Goal: Check status: Check status

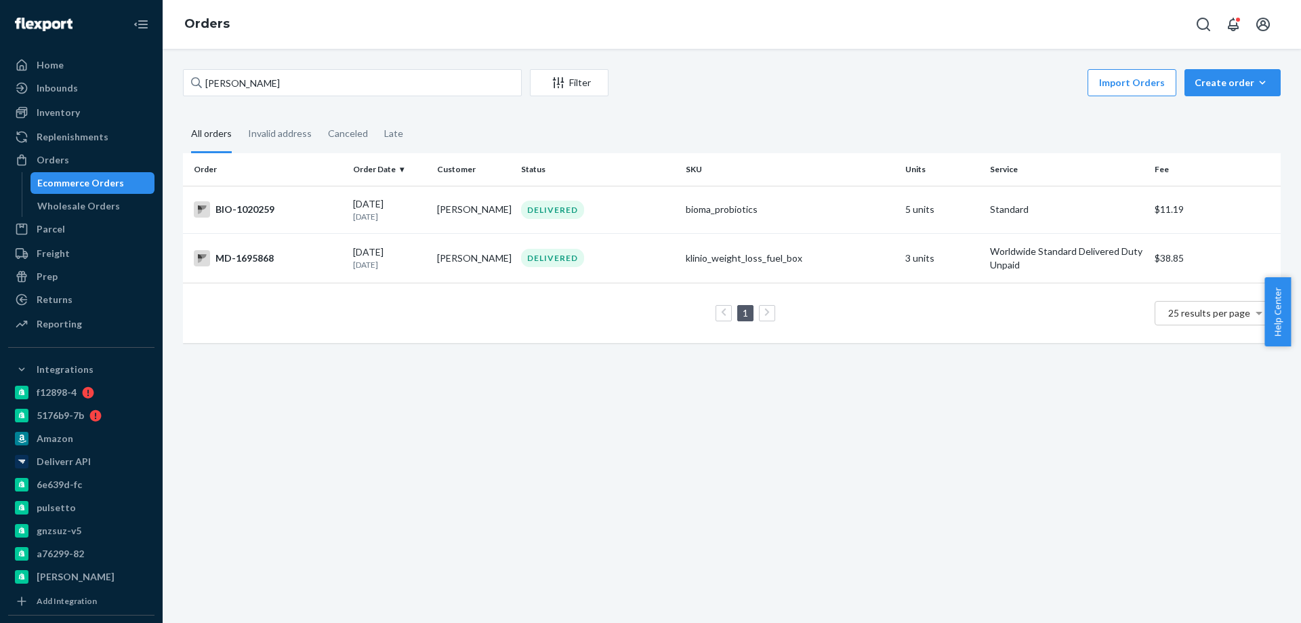
click at [46, 46] on div "Home Inbounds Shipping Plans Problems Inventory Products Branded Packaging Repl…" at bounding box center [650, 311] width 1301 height 623
drag, startPoint x: 310, startPoint y: 76, endPoint x: 0, endPoint y: 62, distance: 310.0
click at [88, 67] on div "Home Inbounds Shipping Plans Problems Inventory Products Branded Packaging Repl…" at bounding box center [650, 311] width 1301 height 623
paste input "4051580"
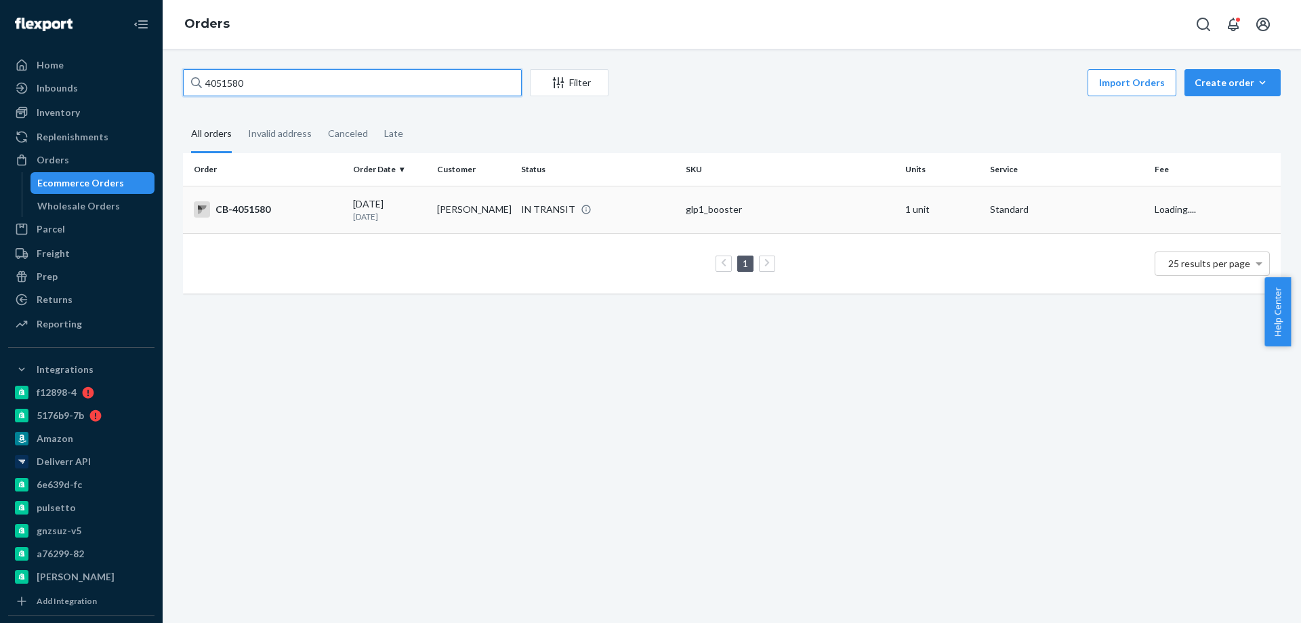
type input "4051580"
click at [423, 210] on div "[DATE] [DATE]" at bounding box center [389, 209] width 73 height 25
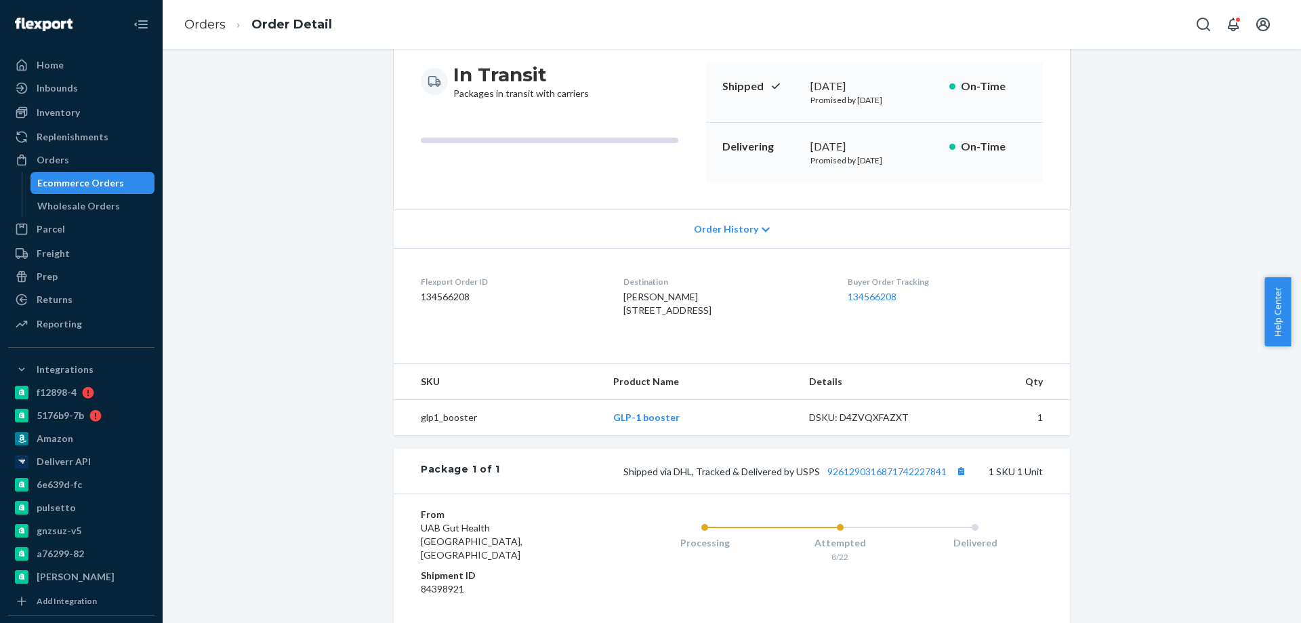
scroll to position [271, 0]
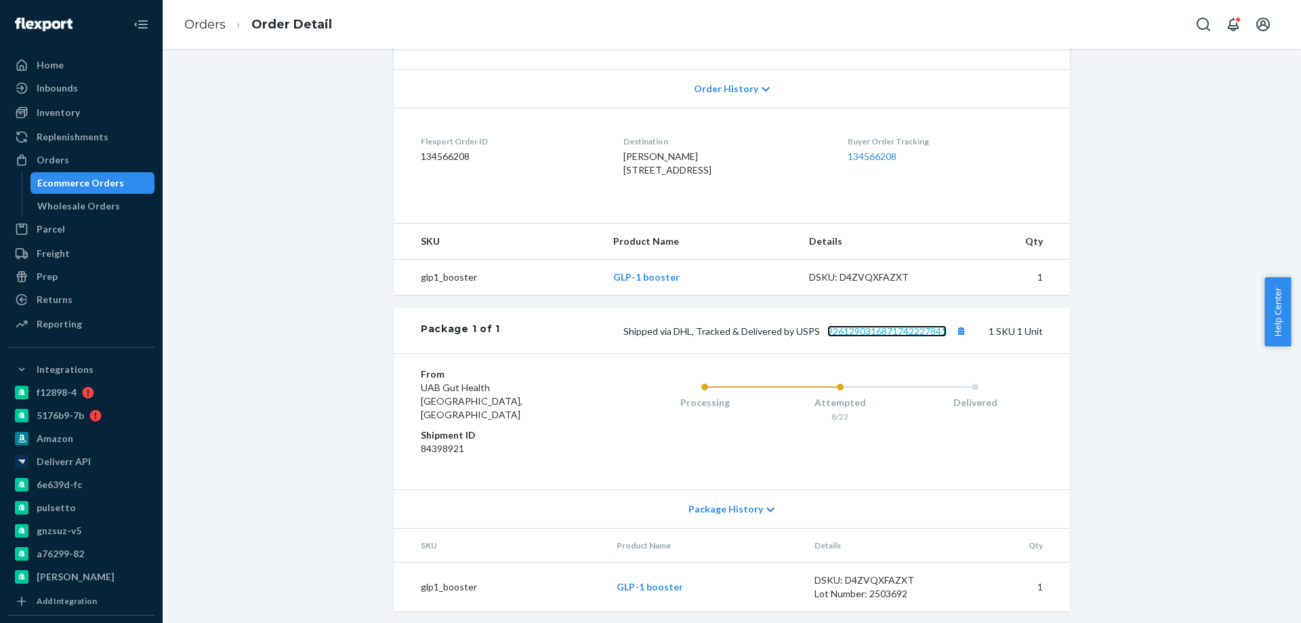
click at [860, 337] on link "9261290316871742227841" at bounding box center [886, 331] width 119 height 12
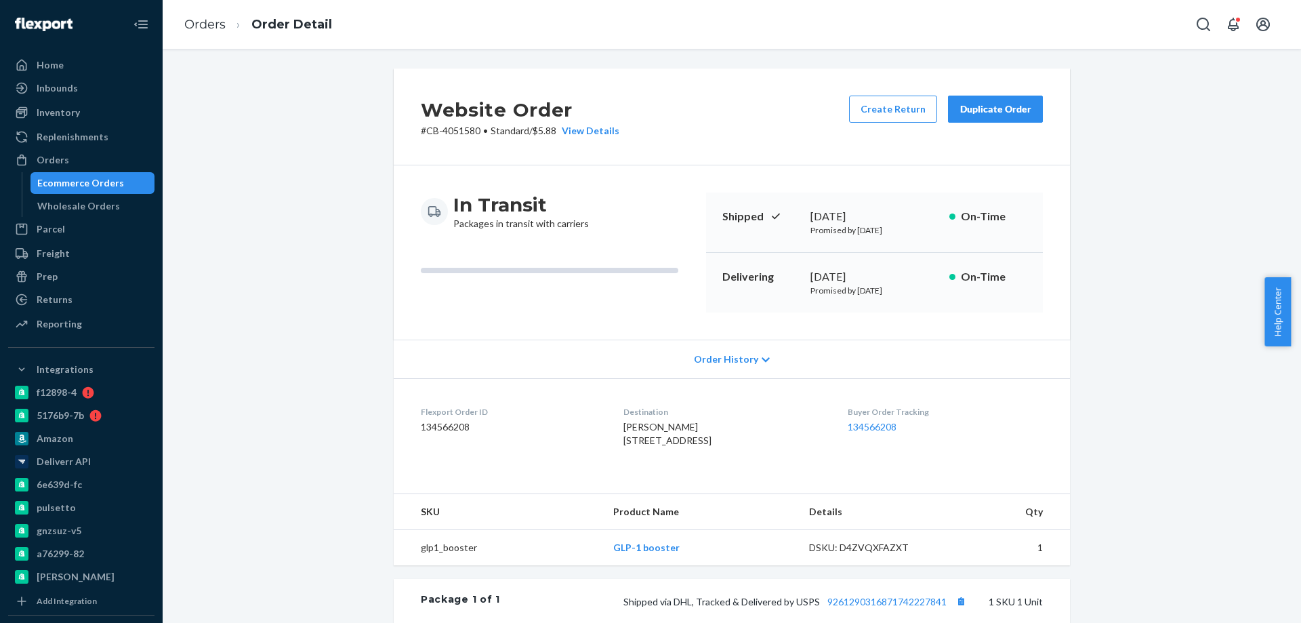
scroll to position [0, 0]
click at [321, 310] on div "Website Order # CB-4051580 • Standard / $5.88 View Details Create Return Duplic…" at bounding box center [732, 483] width 1118 height 829
click at [108, 182] on div "Ecommerce Orders" at bounding box center [80, 183] width 87 height 14
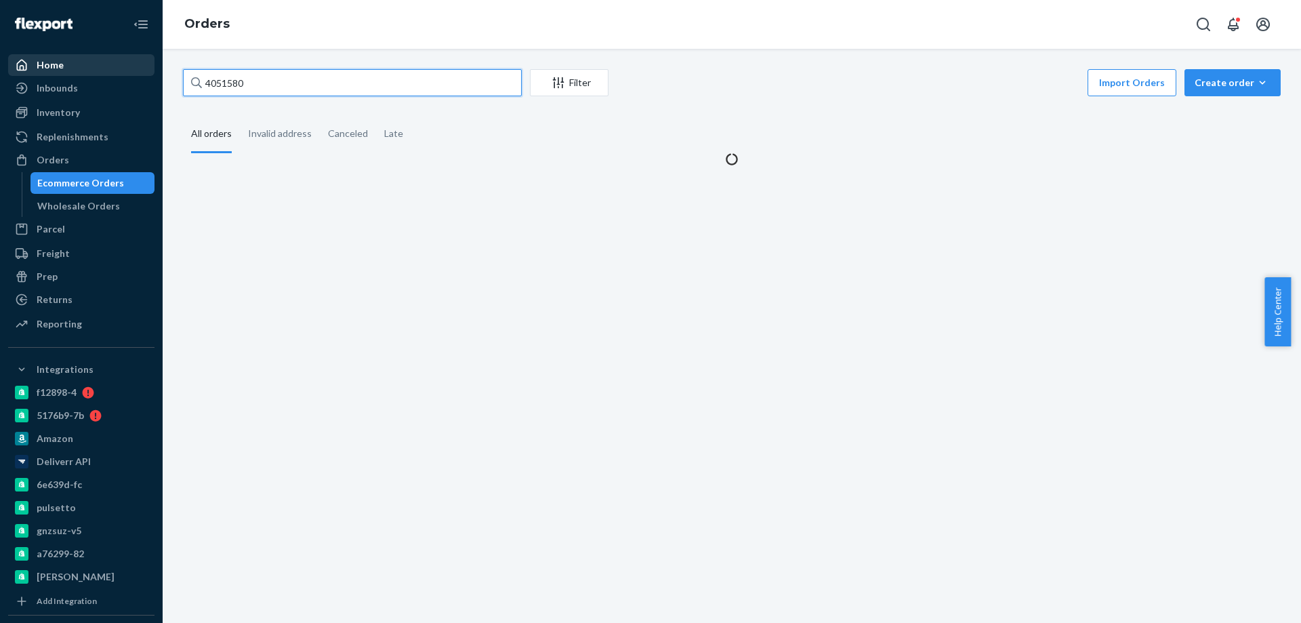
drag, startPoint x: 272, startPoint y: 81, endPoint x: 58, endPoint y: 71, distance: 213.7
click at [106, 77] on div "Home Inbounds Shipping Plans Problems Inventory Products Branded Packaging Repl…" at bounding box center [650, 311] width 1301 height 623
paste input "3844936"
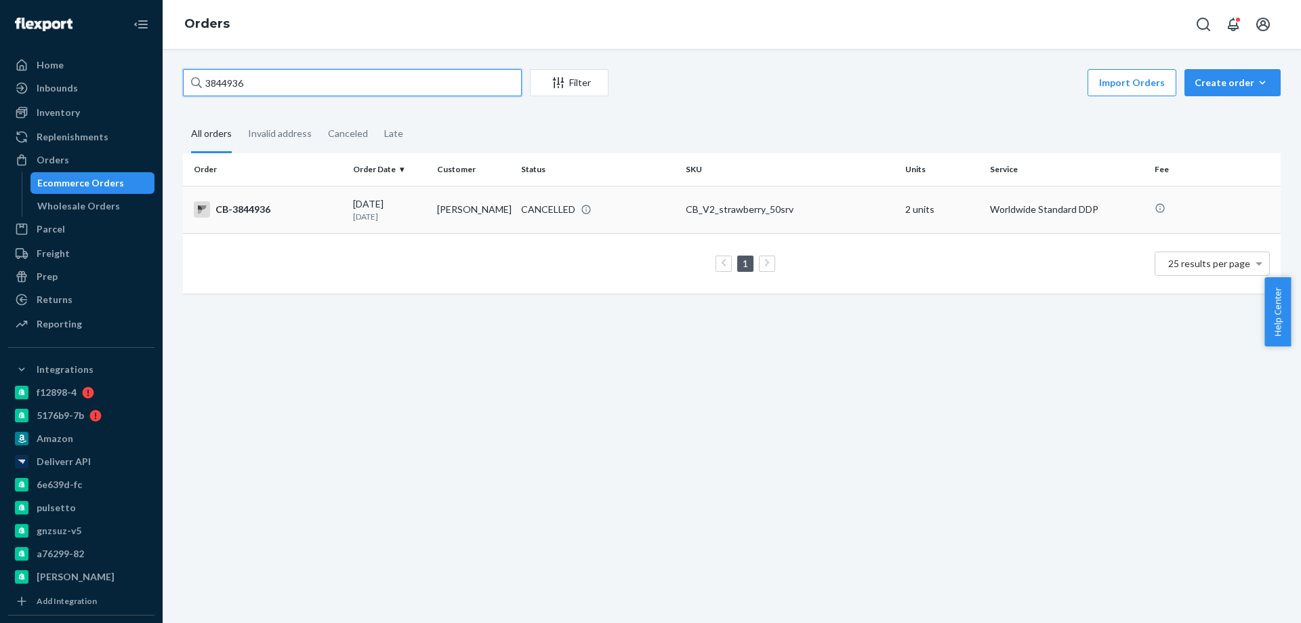
type input "3844936"
click at [447, 219] on td "[PERSON_NAME]" at bounding box center [474, 209] width 84 height 47
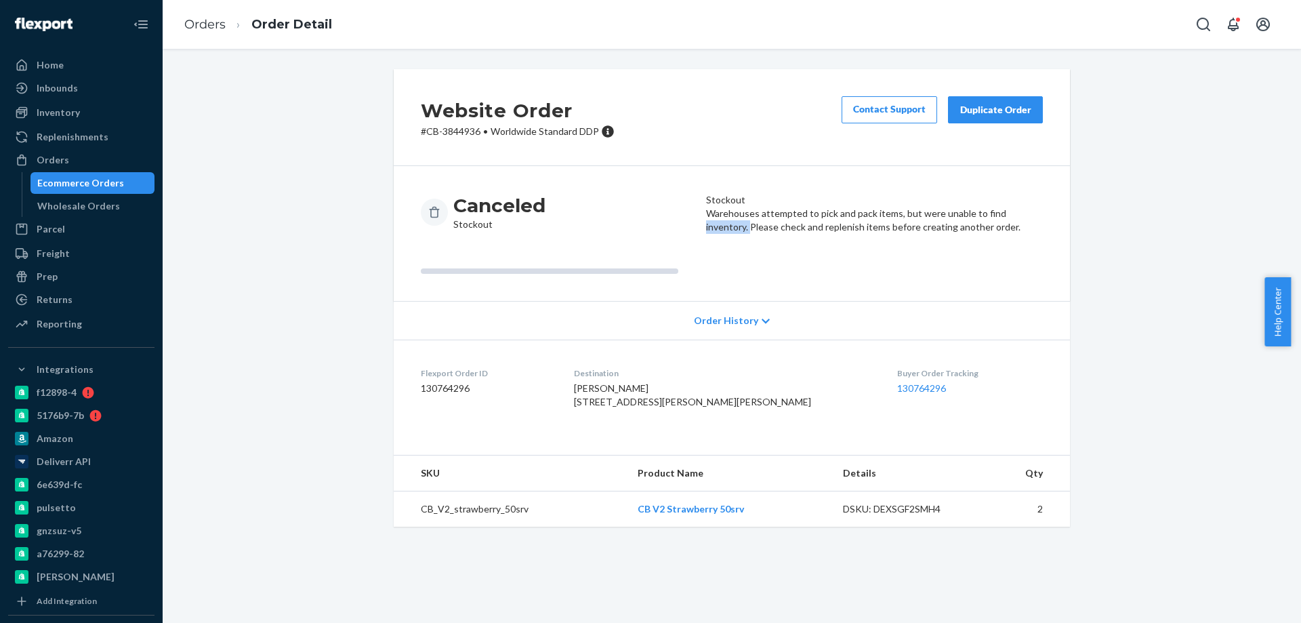
drag, startPoint x: 767, startPoint y: 250, endPoint x: 1050, endPoint y: 239, distance: 282.8
click at [1050, 239] on div "Canceled Stockout Stockout Warehouses attempted to pick and pack items, but wer…" at bounding box center [732, 233] width 676 height 135
click at [94, 180] on div "Ecommerce Orders" at bounding box center [80, 183] width 87 height 14
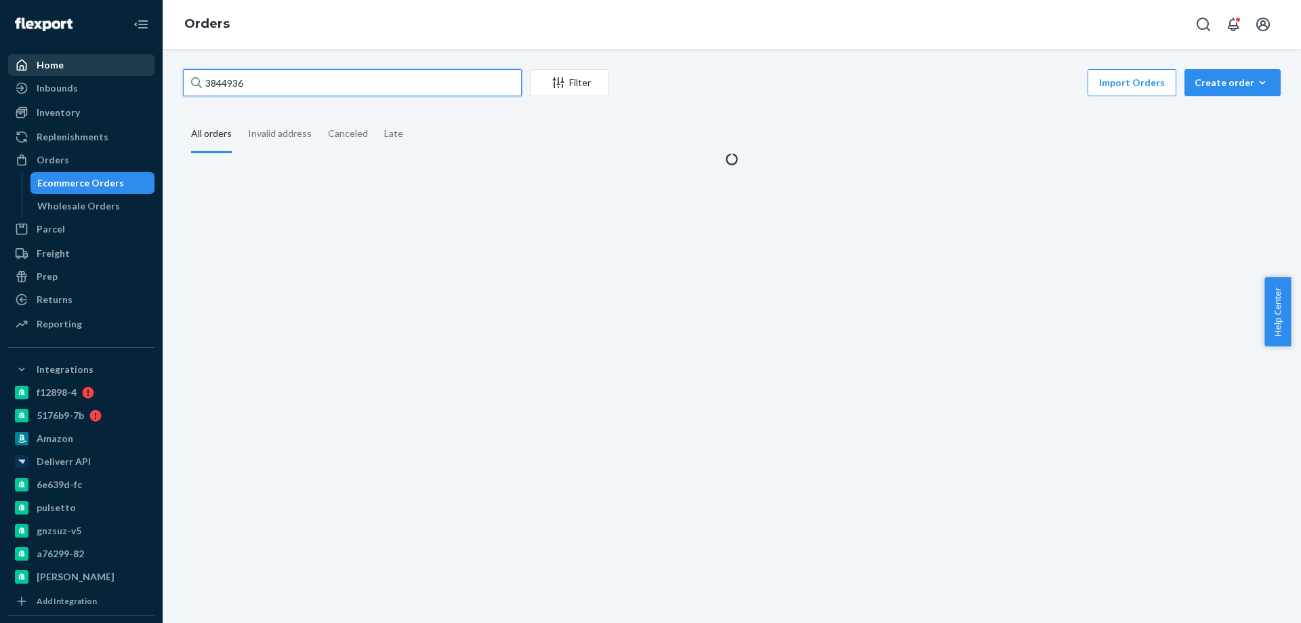
drag, startPoint x: 307, startPoint y: 82, endPoint x: 48, endPoint y: 68, distance: 259.2
click at [83, 71] on div "Home Inbounds Shipping Plans Problems Inventory Products Branded Packaging Repl…" at bounding box center [650, 311] width 1301 height 623
paste input "40165"
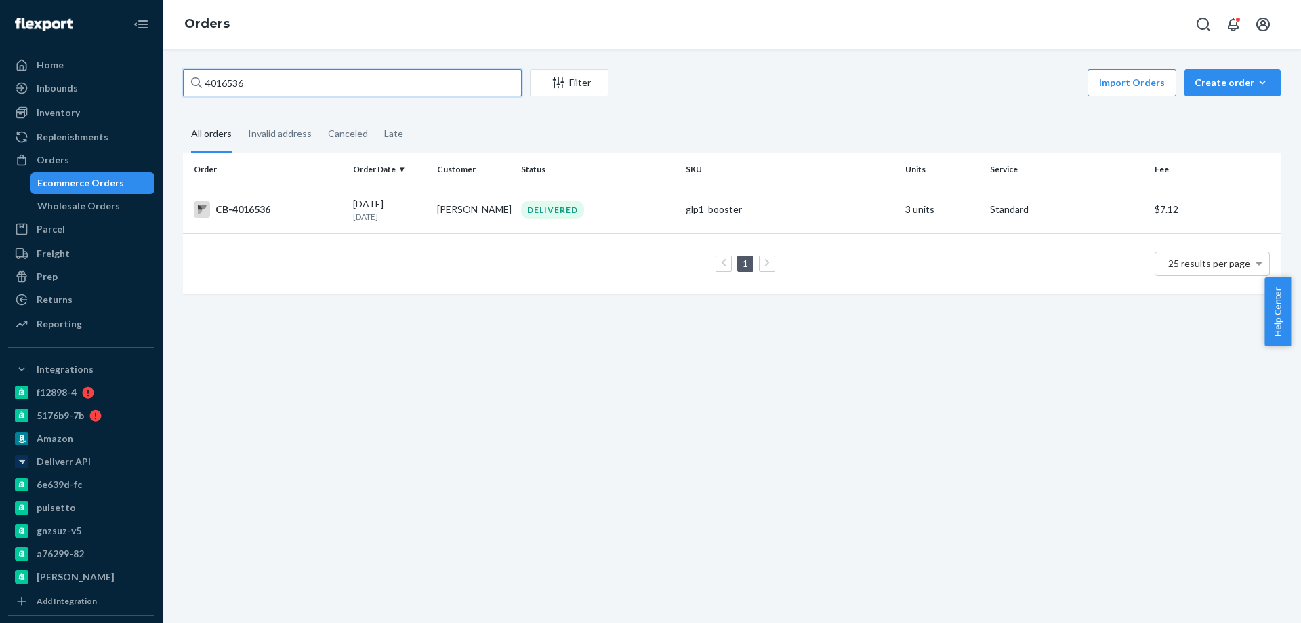
type input "4016536"
click at [436, 201] on td "[PERSON_NAME]" at bounding box center [474, 209] width 84 height 47
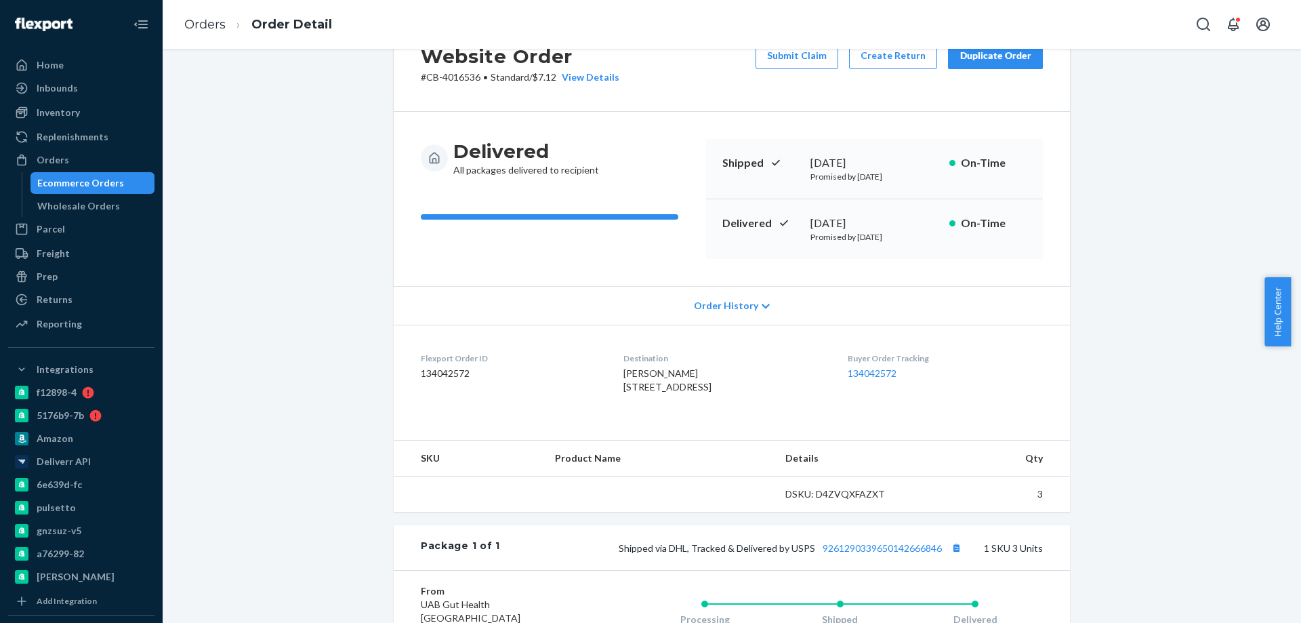
scroll to position [203, 0]
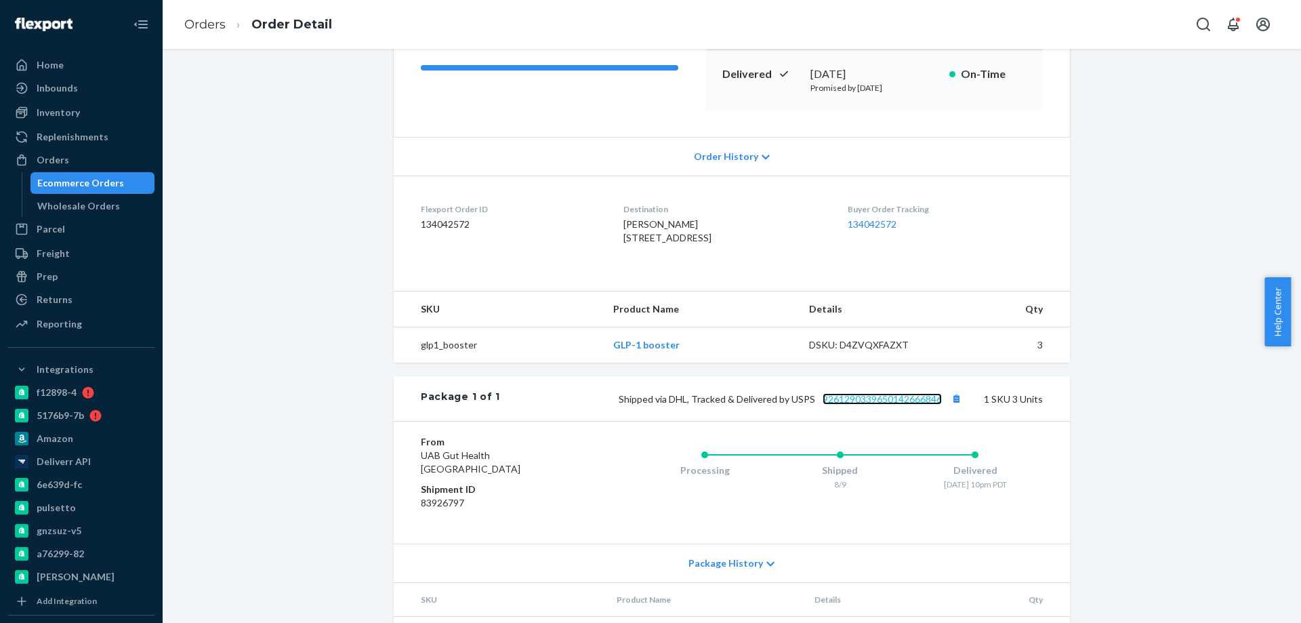
click at [879, 405] on link "9261290339650142666846" at bounding box center [882, 399] width 119 height 12
click at [859, 405] on link "9261290339650142666846" at bounding box center [882, 399] width 119 height 12
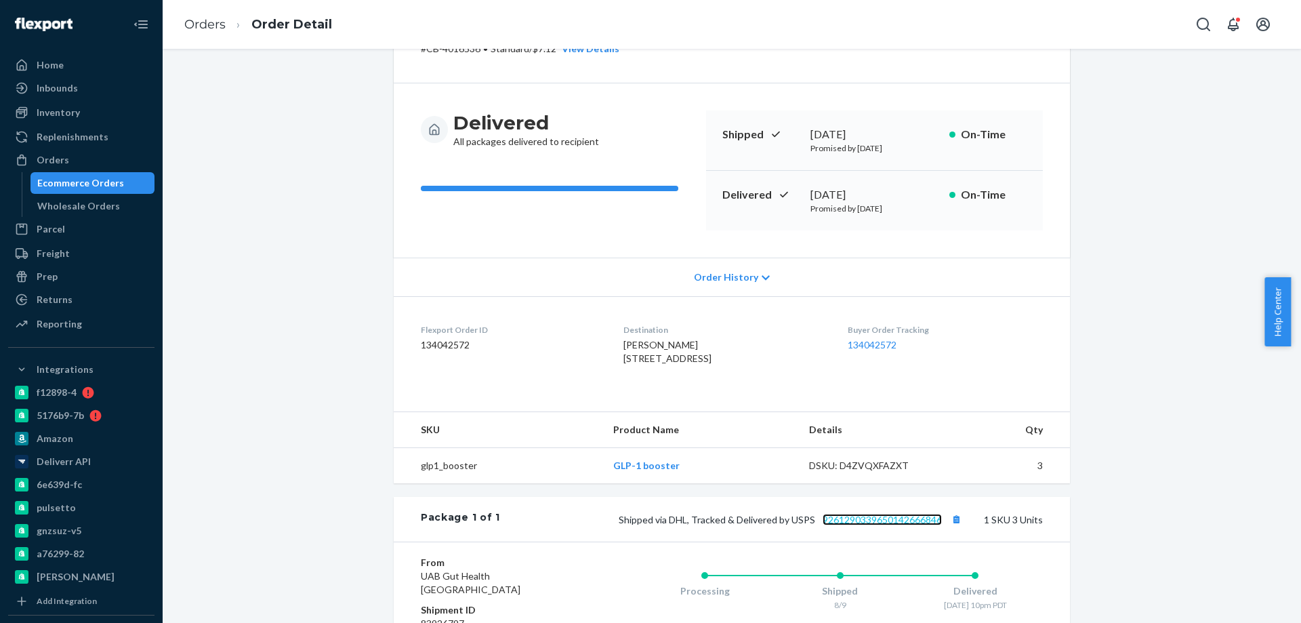
scroll to position [0, 0]
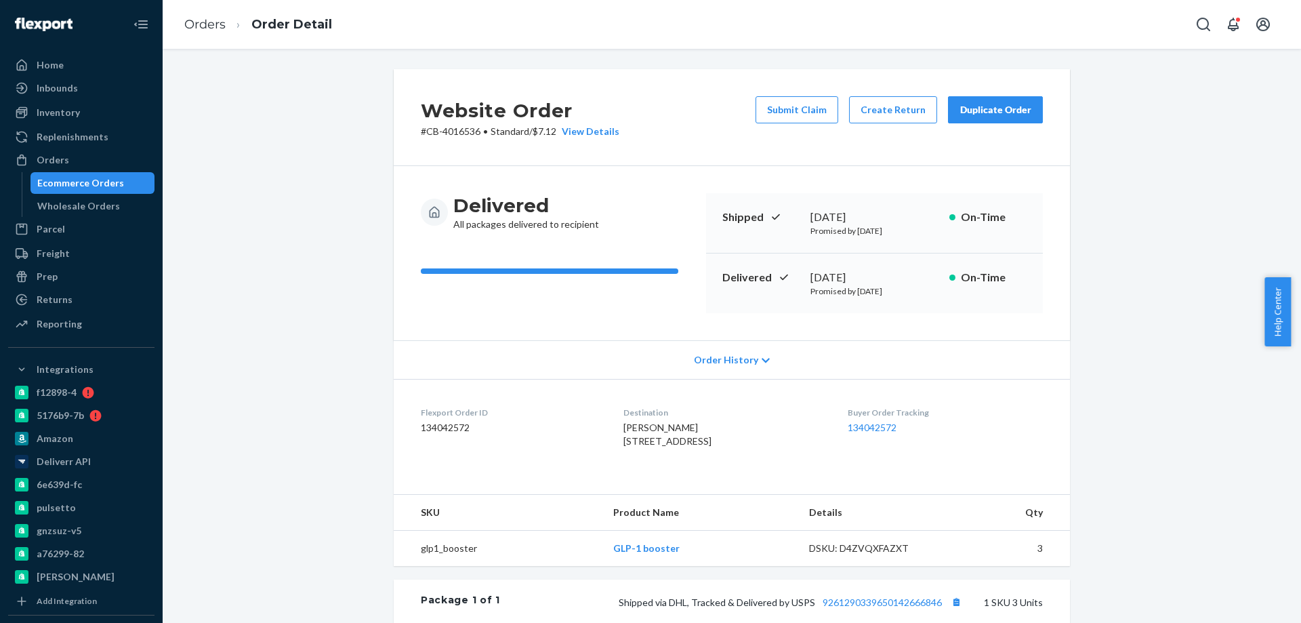
click at [113, 193] on link "Ecommerce Orders" at bounding box center [92, 183] width 125 height 22
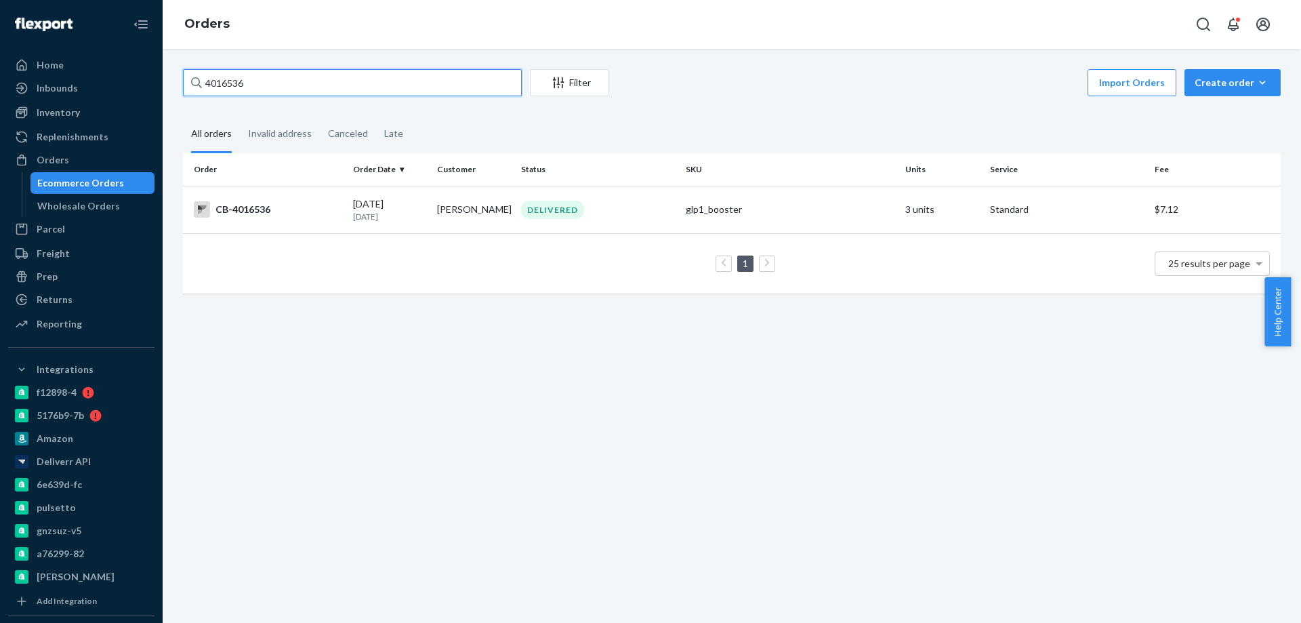
drag, startPoint x: 295, startPoint y: 93, endPoint x: 110, endPoint y: 76, distance: 185.8
click at [165, 79] on div "4016536 Filter Import Orders Create order Ecommerce order Removal order All ord…" at bounding box center [732, 336] width 1138 height 574
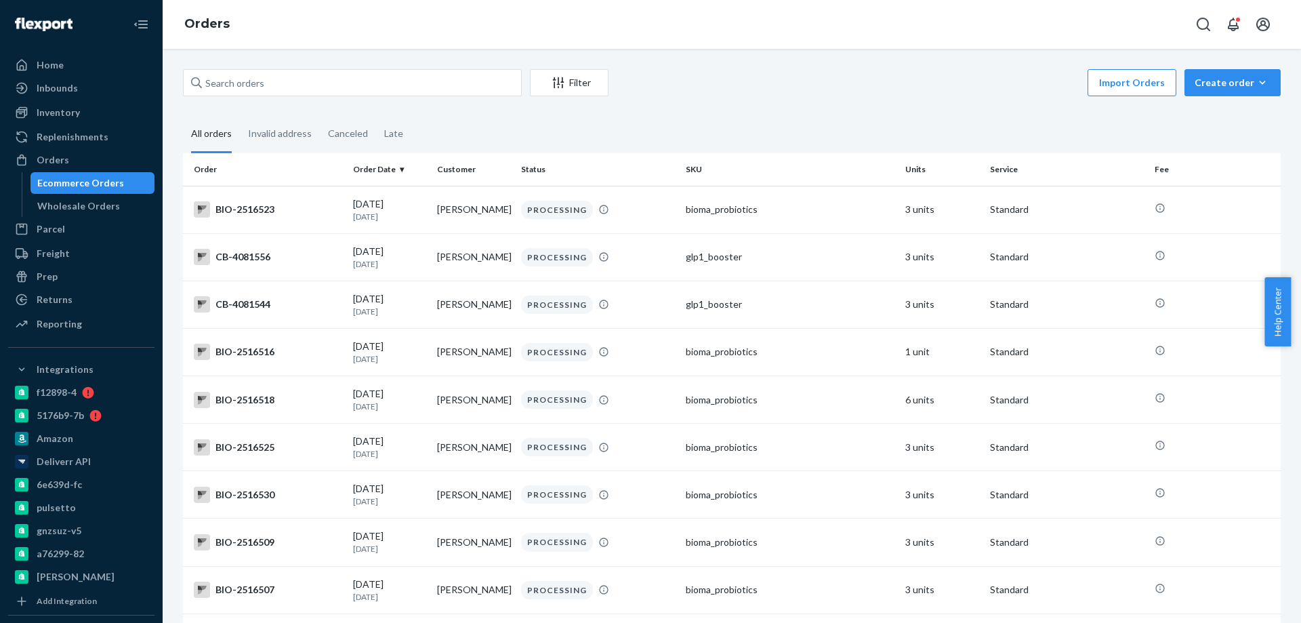
drag, startPoint x: 654, startPoint y: 98, endPoint x: 554, endPoint y: 48, distance: 111.2
click at [655, 98] on div "Import Orders Create order Ecommerce order Removal order" at bounding box center [949, 84] width 664 height 30
click at [263, 98] on div "Filter Import Orders Create order Ecommerce order Removal order" at bounding box center [732, 84] width 1098 height 30
click at [279, 83] on input "text" at bounding box center [352, 82] width 339 height 27
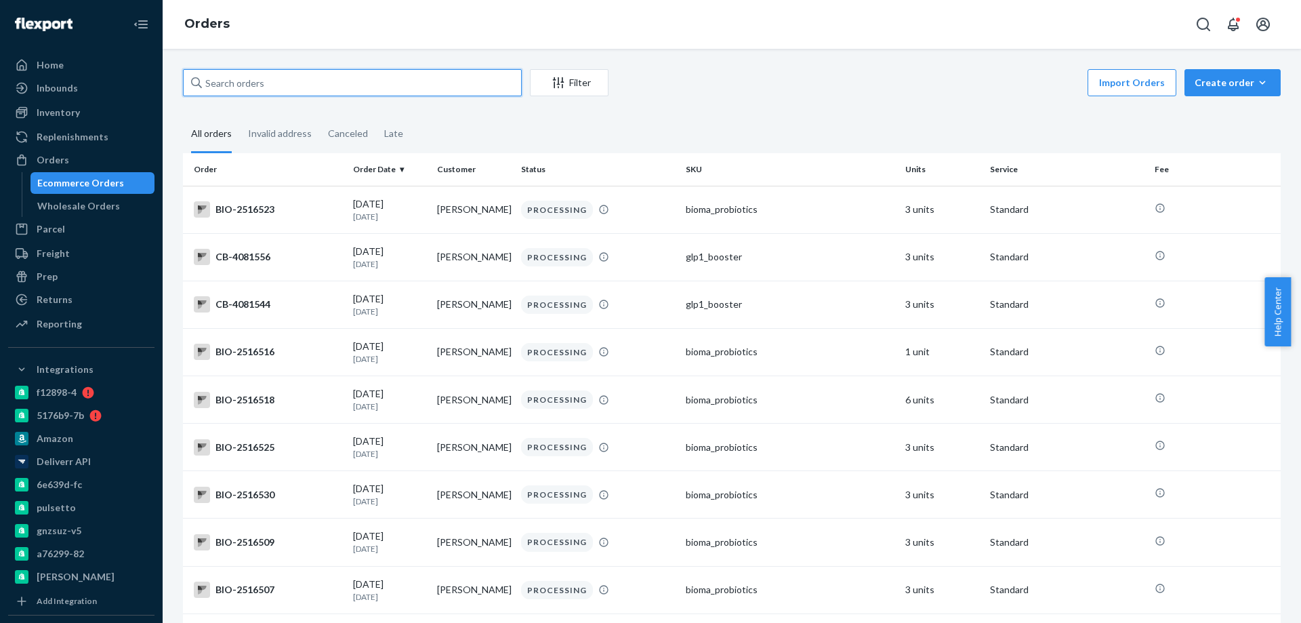
paste input "4020586"
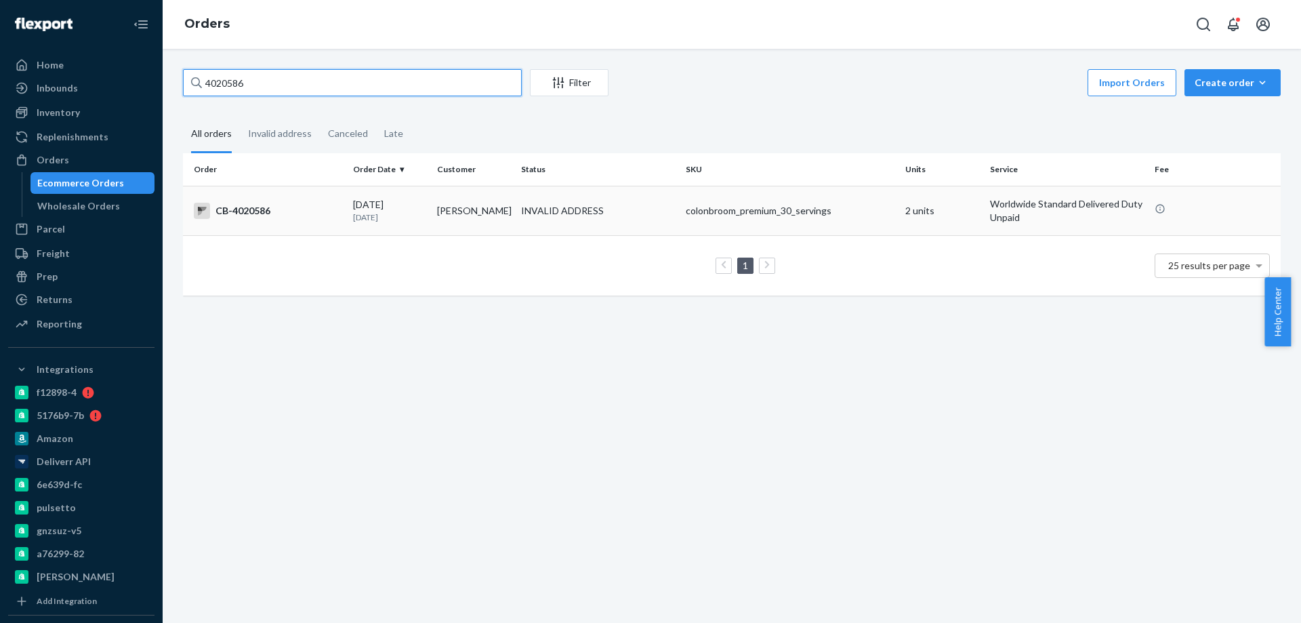
type input "4020586"
click at [472, 227] on td "[PERSON_NAME]" at bounding box center [474, 210] width 84 height 49
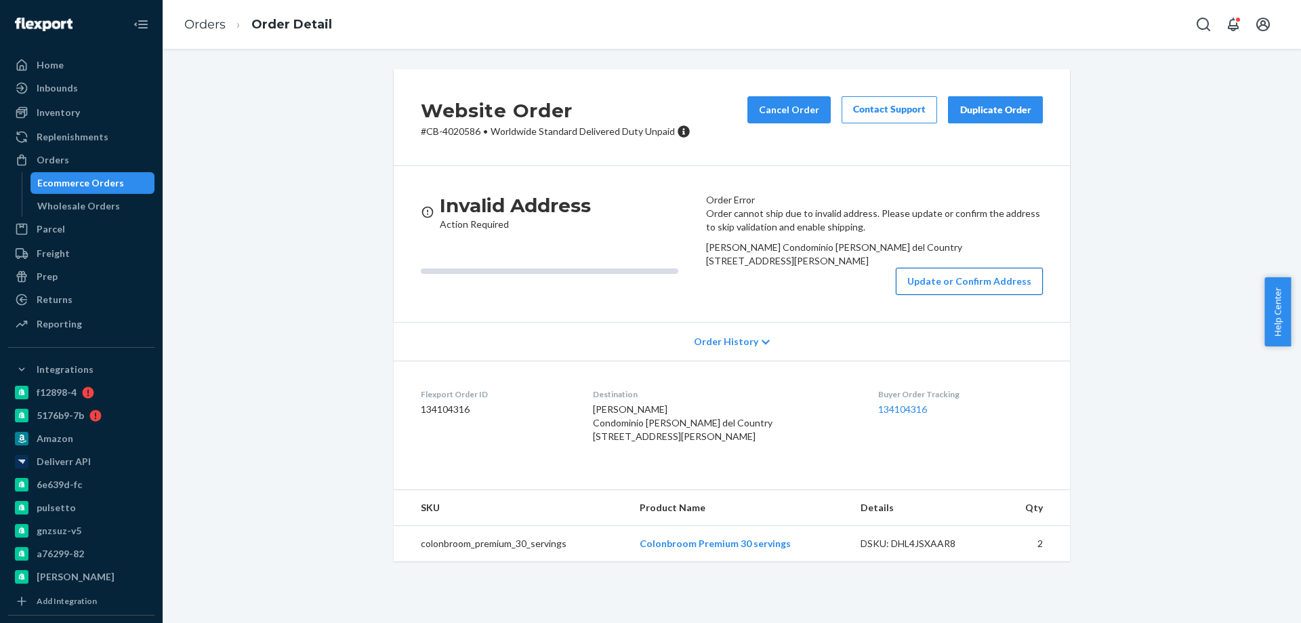
click at [947, 295] on button "Update or Confirm Address" at bounding box center [969, 281] width 147 height 27
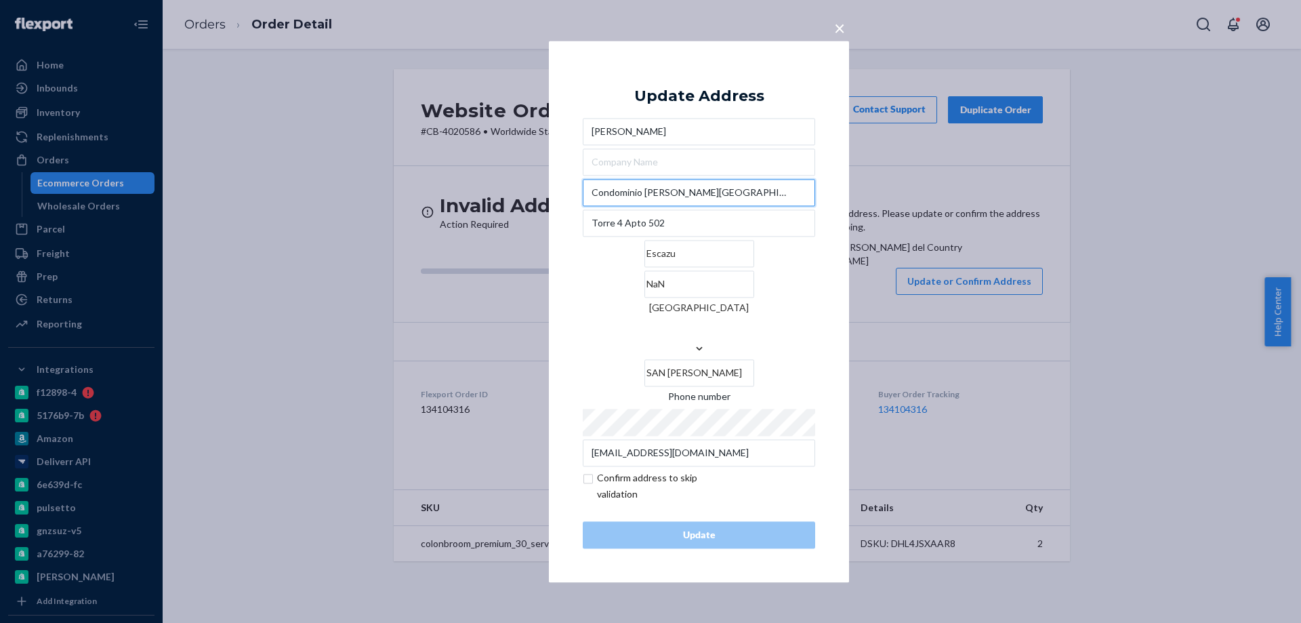
drag, startPoint x: 741, startPoint y: 219, endPoint x: 523, endPoint y: 210, distance: 217.7
click at [523, 210] on div "× Update Address [PERSON_NAME] Condominio [PERSON_NAME][STREET_ADDRESS][PERSON_…" at bounding box center [650, 311] width 1301 height 623
paste input "[GEOGRAPHIC_DATA][PERSON_NAME], Escazu, [PERSON_NAME][GEOGRAPHIC_DATA] Condomin…"
type input "[GEOGRAPHIC_DATA][PERSON_NAME], Escazu, [PERSON_NAME][GEOGRAPHIC_DATA] Condomin…"
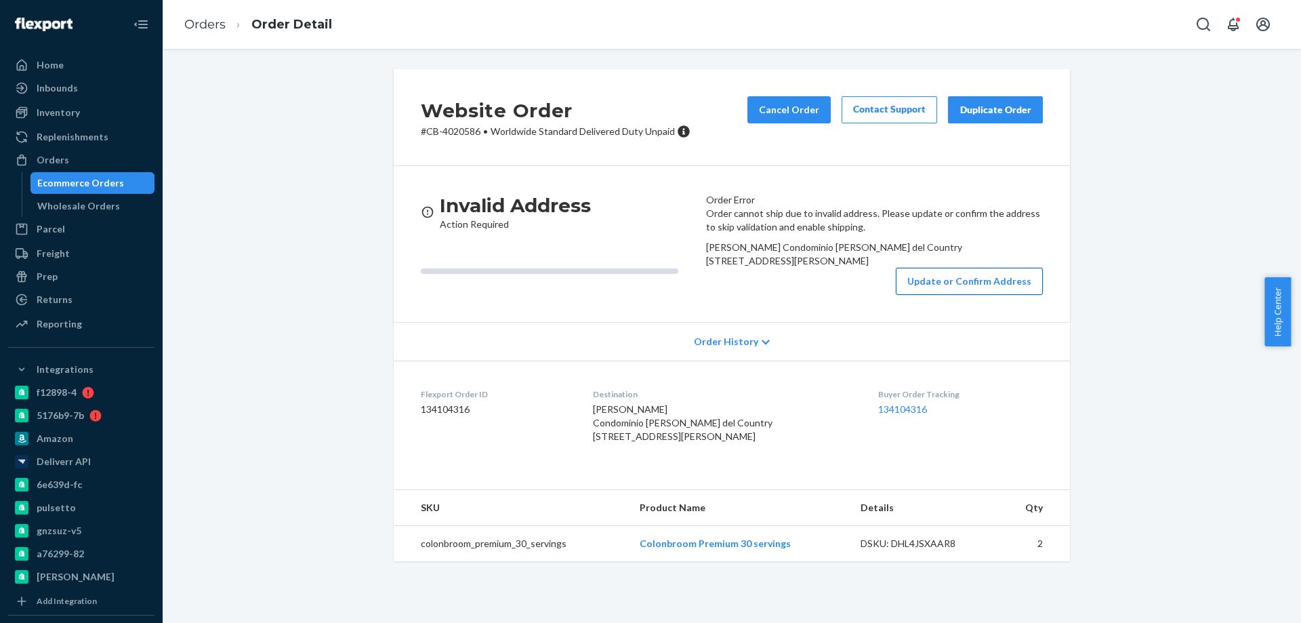
click at [921, 295] on button "Update or Confirm Address" at bounding box center [969, 281] width 147 height 27
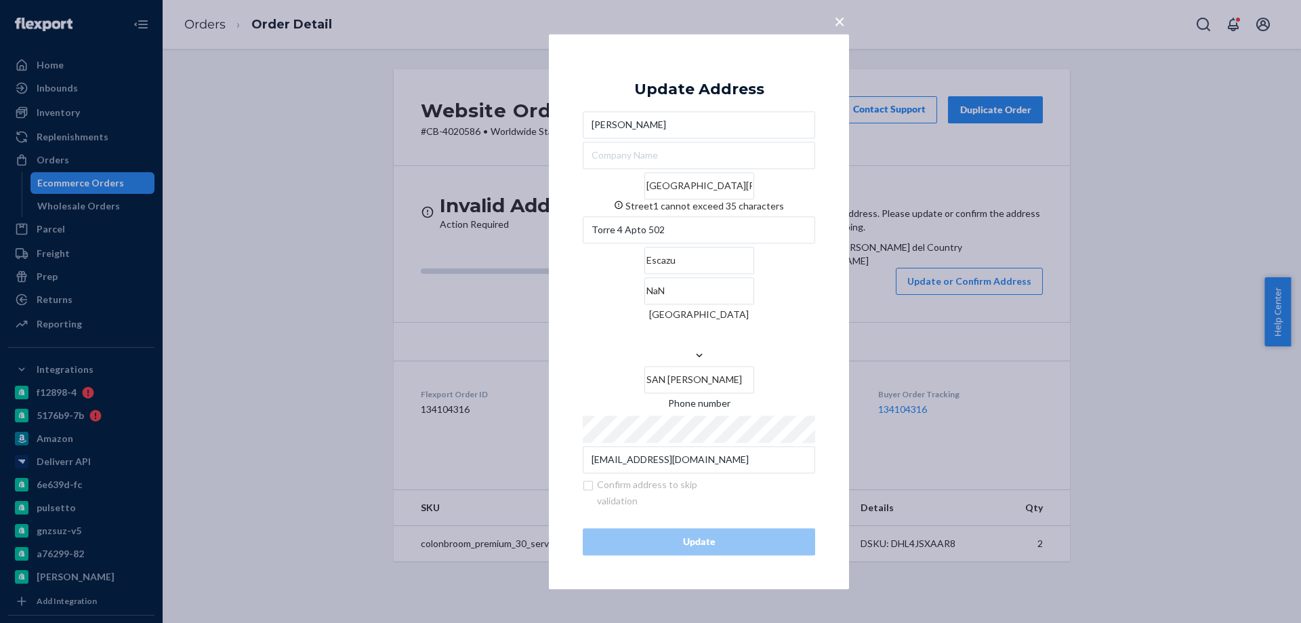
click at [728, 199] on input "[GEOGRAPHIC_DATA][PERSON_NAME], Escazu, [PERSON_NAME][GEOGRAPHIC_DATA] Condomin…" at bounding box center [699, 185] width 110 height 27
click at [696, 199] on input "[GEOGRAPHIC_DATA][PERSON_NAME], Escazu, [PERSON_NAME][GEOGRAPHIC_DATA] Condomin…" at bounding box center [699, 185] width 110 height 27
drag, startPoint x: 803, startPoint y: 209, endPoint x: 555, endPoint y: 201, distance: 248.1
click at [563, 202] on div "× Update Address [PERSON_NAME][GEOGRAPHIC_DATA][PERSON_NAME][PERSON_NAME] canno…" at bounding box center [699, 311] width 300 height 555
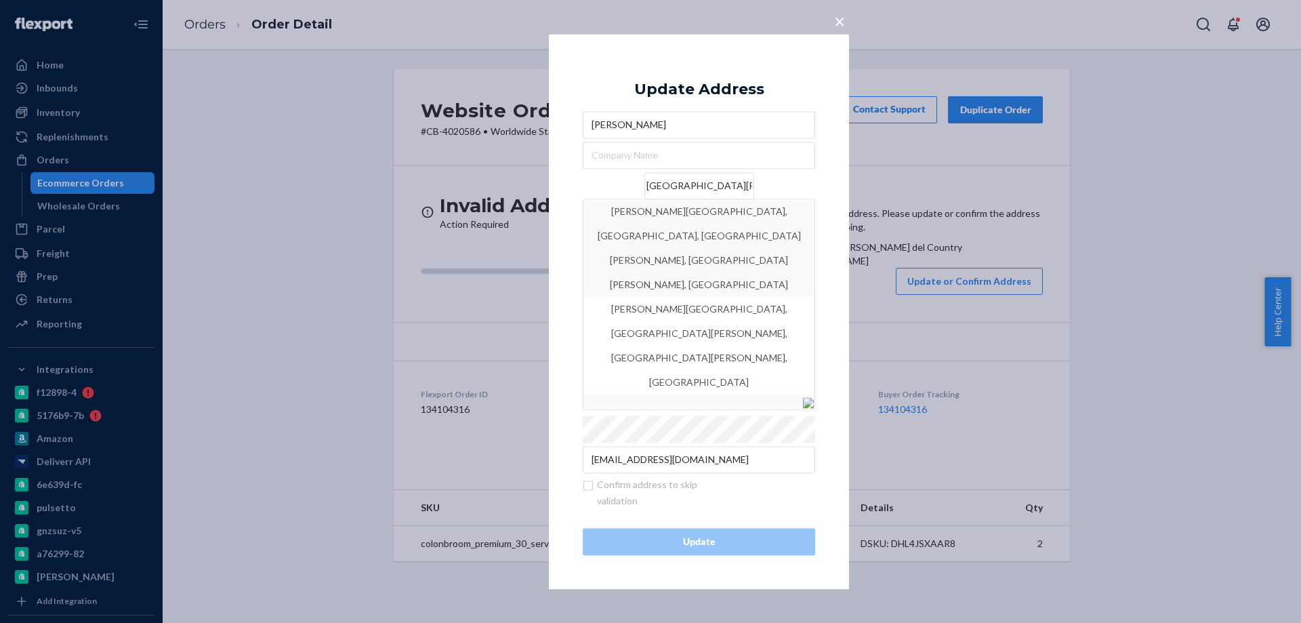
type input "[GEOGRAPHIC_DATA][PERSON_NAME], Escazu, [PERSON_NAME][GEOGRAPHIC_DATA] Condomin…"
click at [823, 167] on div "× Update Address [PERSON_NAME][GEOGRAPHIC_DATA][PERSON_NAME][PERSON_NAME] Condo…" at bounding box center [699, 311] width 300 height 555
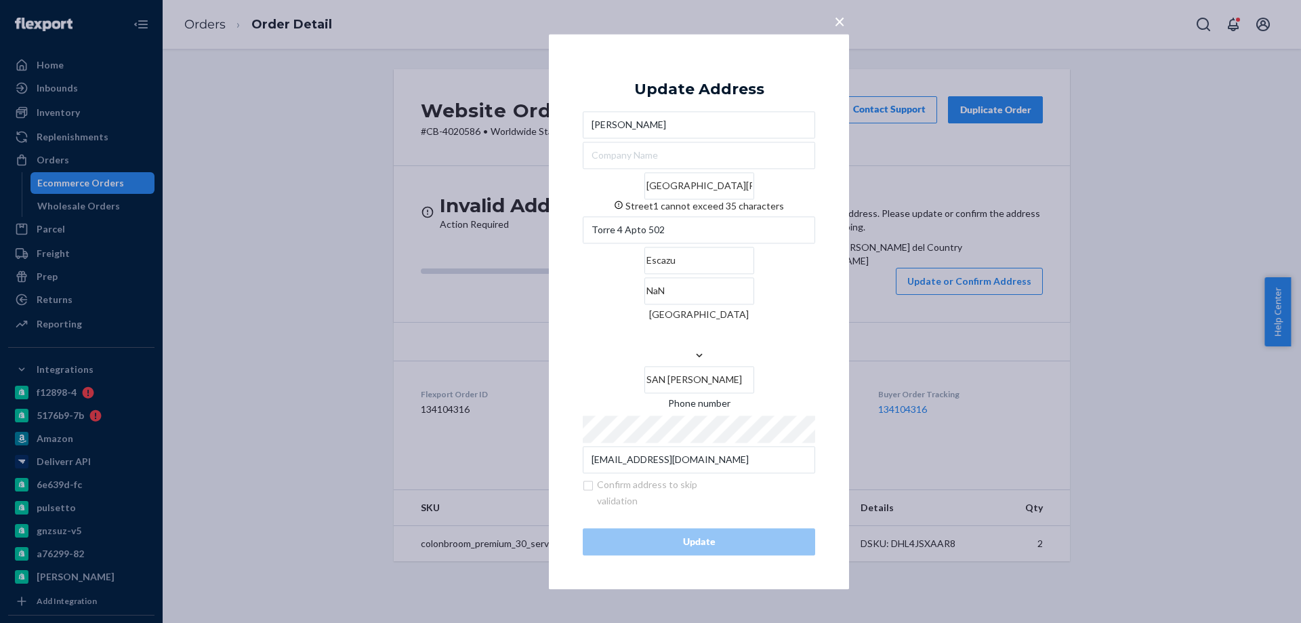
click at [754, 199] on input "[GEOGRAPHIC_DATA][PERSON_NAME], Escazu, [PERSON_NAME][GEOGRAPHIC_DATA] Condomin…" at bounding box center [699, 185] width 110 height 27
paste input "[PERSON_NAME][GEOGRAPHIC_DATA] Condominium"
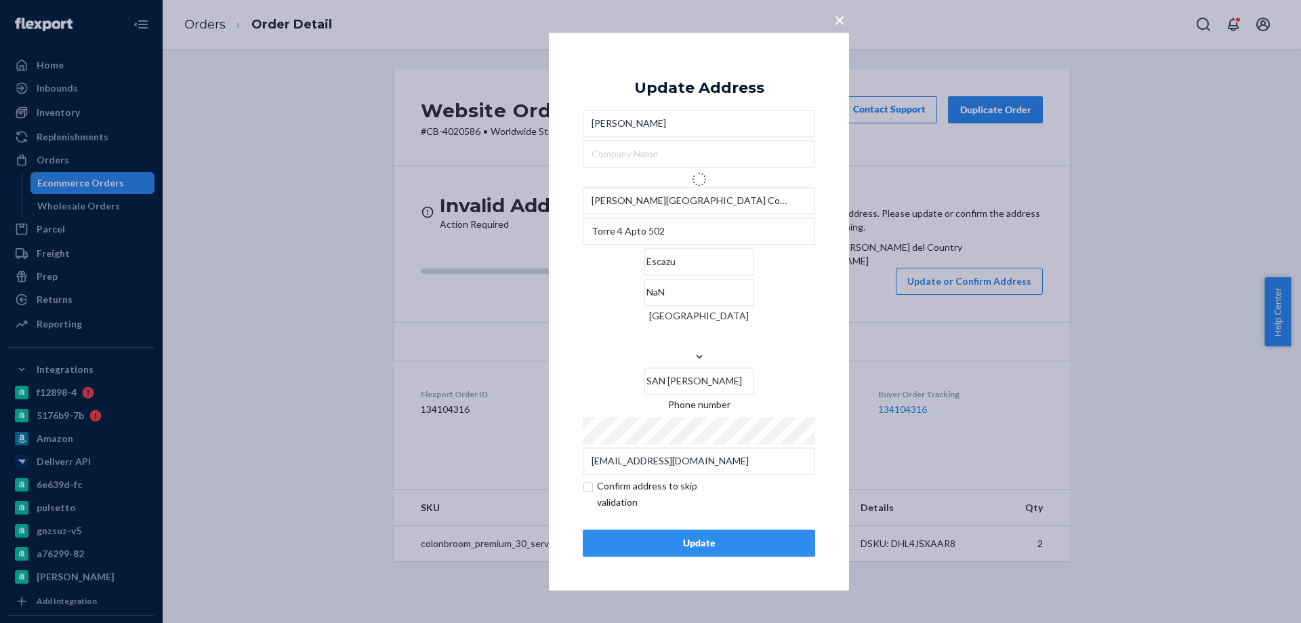
type input "Convento"
type input "[GEOGRAPHIC_DATA][PERSON_NAME]"
type input "San [PERSON_NAME]"
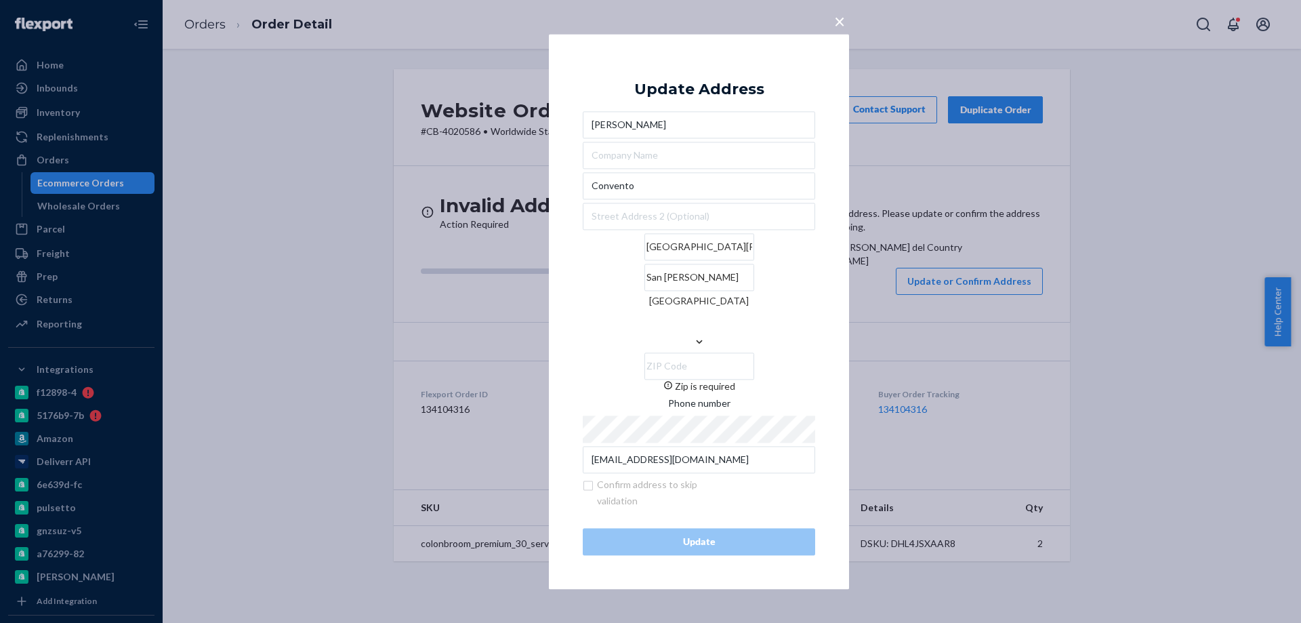
click at [837, 47] on div "× Update Address [PERSON_NAME][GEOGRAPHIC_DATA][PERSON_NAME] [GEOGRAPHIC_DATA][…" at bounding box center [699, 311] width 300 height 555
click at [834, 32] on span "×" at bounding box center [839, 20] width 11 height 23
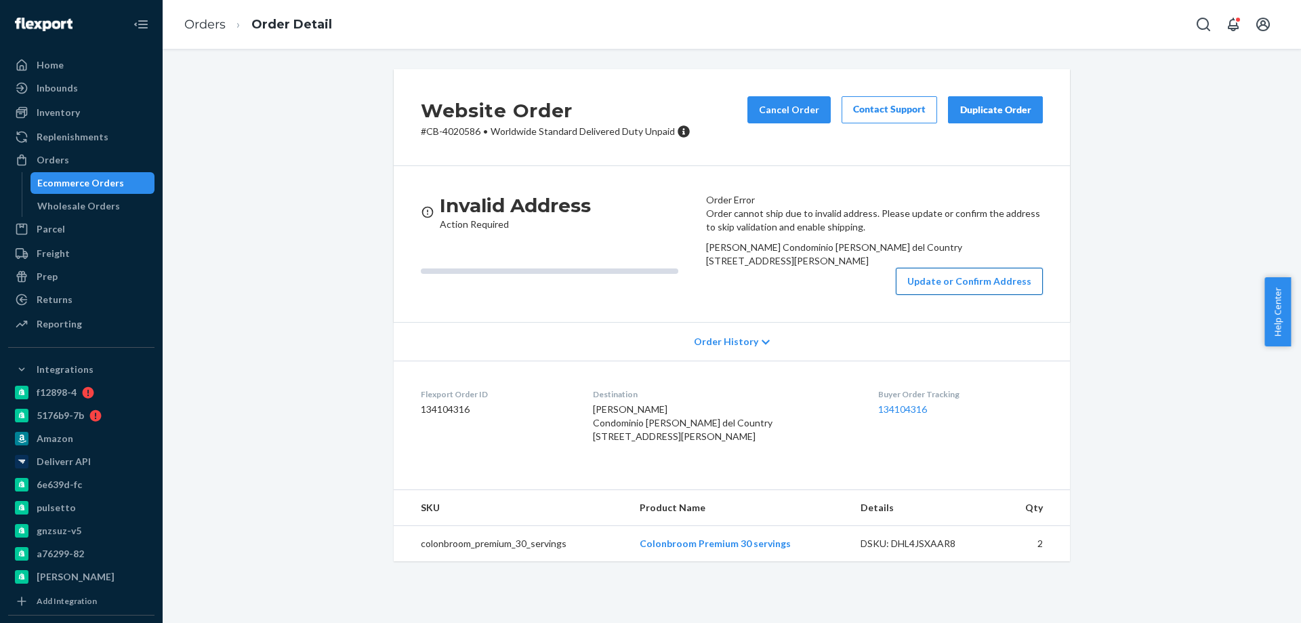
click at [927, 295] on button "Update or Confirm Address" at bounding box center [969, 281] width 147 height 27
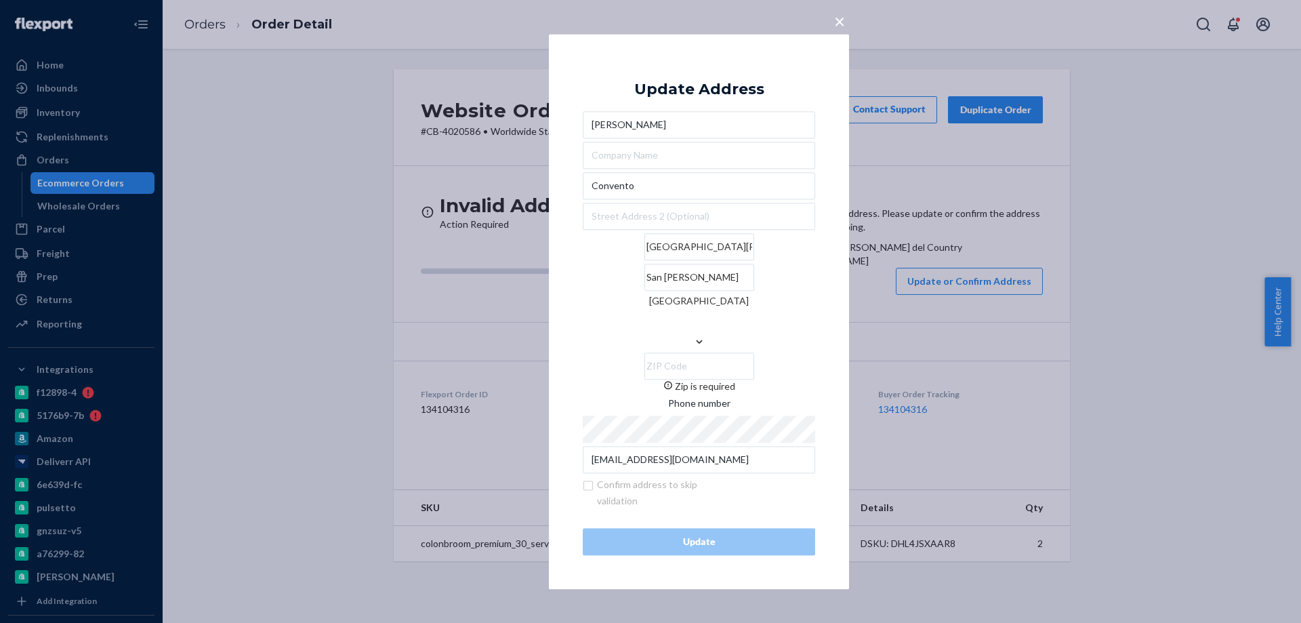
click at [752, 227] on div "[PERSON_NAME] [GEOGRAPHIC_DATA][PERSON_NAME] [GEOGRAPHIC_DATA][PERSON_NAME] Zip…" at bounding box center [699, 292] width 232 height 362
click at [733, 199] on input "Convento" at bounding box center [699, 185] width 232 height 27
click at [683, 230] on input "text" at bounding box center [699, 216] width 232 height 27
click at [827, 39] on div "× Update Address [PERSON_NAME][GEOGRAPHIC_DATA][PERSON_NAME] [GEOGRAPHIC_DATA][…" at bounding box center [650, 311] width 1301 height 623
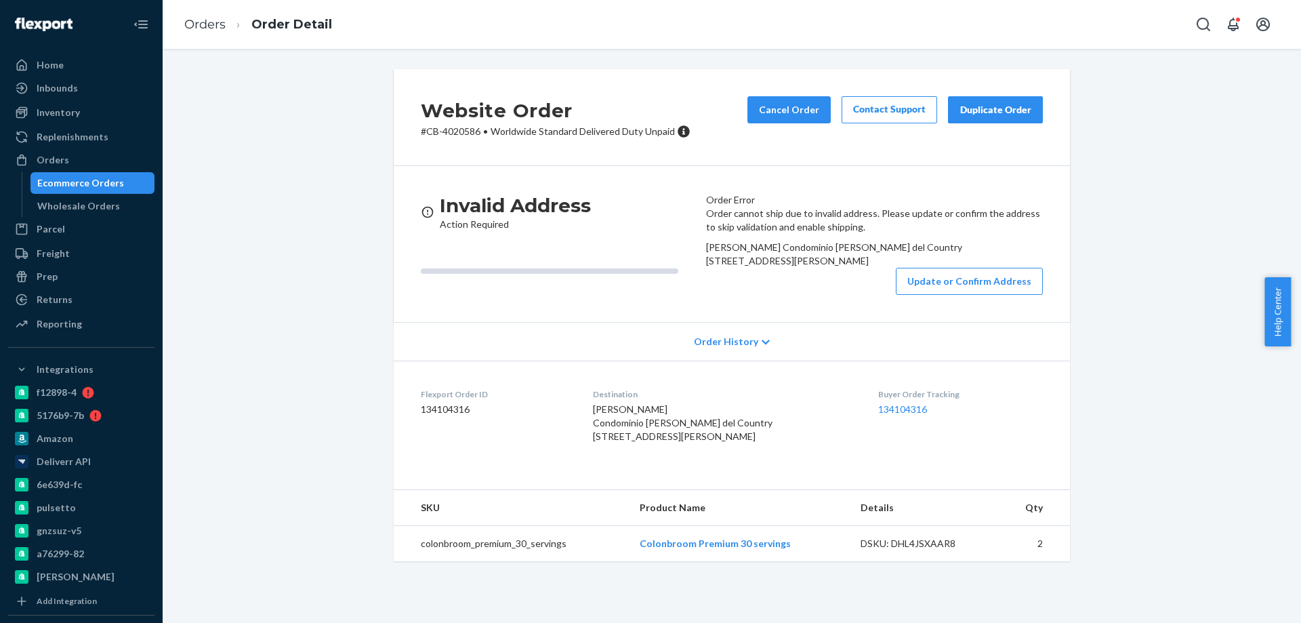
click at [840, 30] on div "Orders Order Detail" at bounding box center [732, 24] width 1138 height 49
copy span "Torre 4 Apto 502"
drag, startPoint x: 788, startPoint y: 314, endPoint x: 704, endPoint y: 312, distance: 84.0
click at [706, 295] on div "Order cannot ship due to invalid address. Please update or confirm the address …" at bounding box center [874, 251] width 337 height 88
click at [941, 295] on button "Update or Confirm Address" at bounding box center [969, 281] width 147 height 27
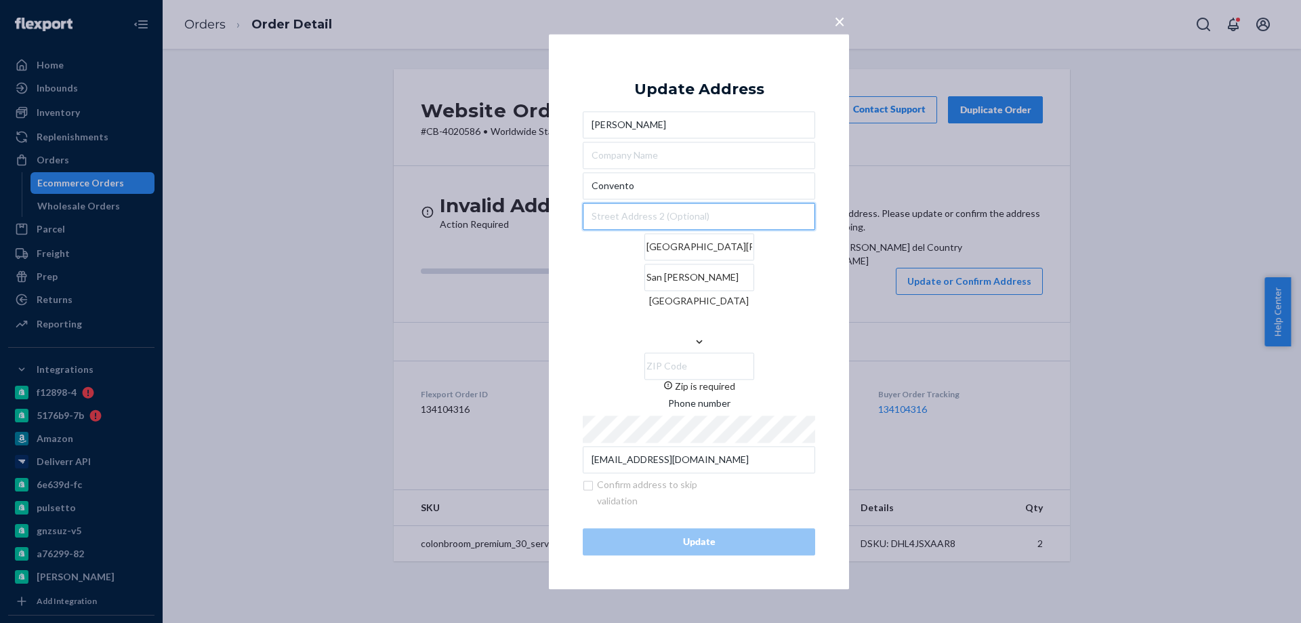
click at [660, 230] on input "text" at bounding box center [699, 216] width 232 height 27
paste input "Torre 4 Apto 502"
type input "Torre 4 Apto 502"
drag, startPoint x: 686, startPoint y: 211, endPoint x: 395, endPoint y: 182, distance: 292.9
click at [447, 186] on div "× Update Address [PERSON_NAME][STREET_ADDRESS][PERSON_NAME][PERSON_NAME] Zip is…" at bounding box center [650, 311] width 1301 height 623
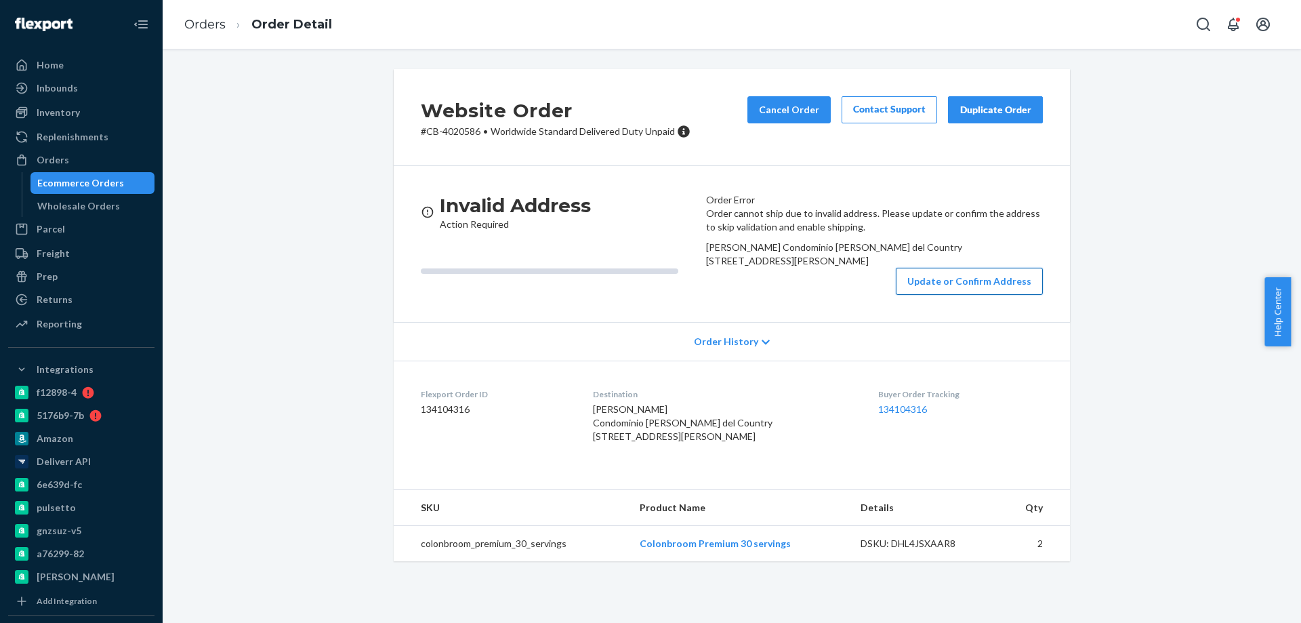
click at [907, 295] on button "Update or Confirm Address" at bounding box center [969, 281] width 147 height 27
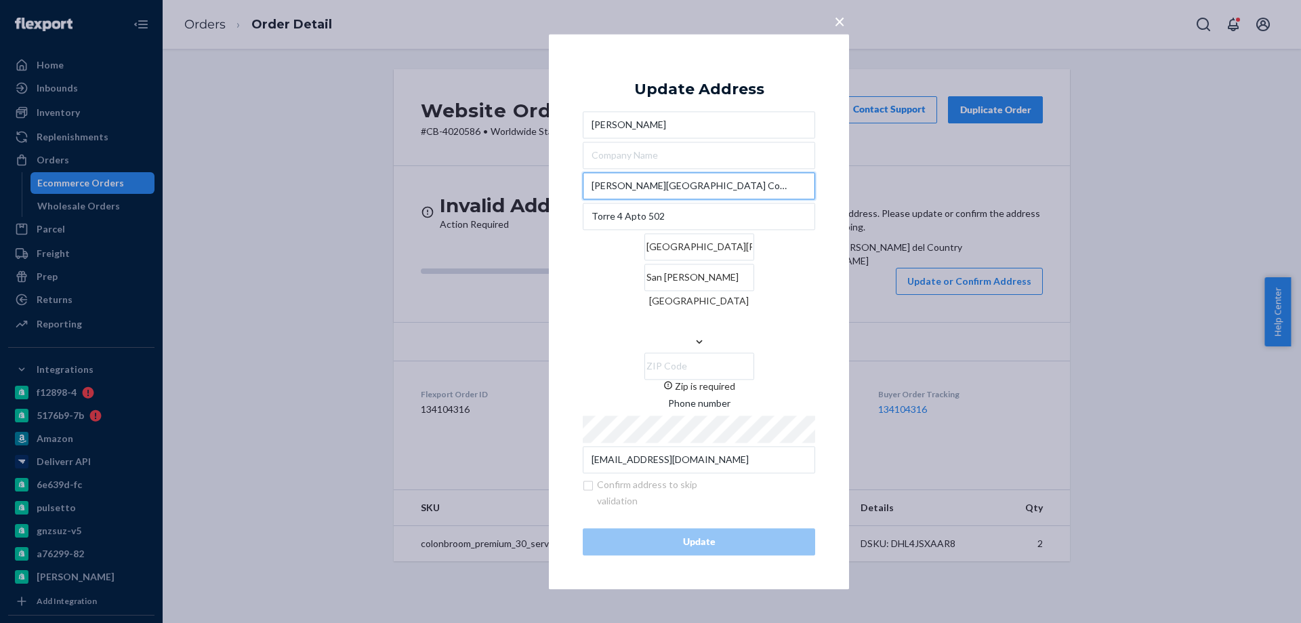
click at [745, 199] on input "[PERSON_NAME][GEOGRAPHIC_DATA] Condominium" at bounding box center [699, 185] width 232 height 27
drag, startPoint x: 763, startPoint y: 289, endPoint x: 653, endPoint y: 268, distance: 111.8
click at [655, 268] on div "[PERSON_NAME][GEOGRAPHIC_DATA] Condominium [STREET_ADDRESS][PERSON_NAME][PERSON…" at bounding box center [699, 292] width 232 height 362
paste input "e"
type input "San [PERSON_NAME]"
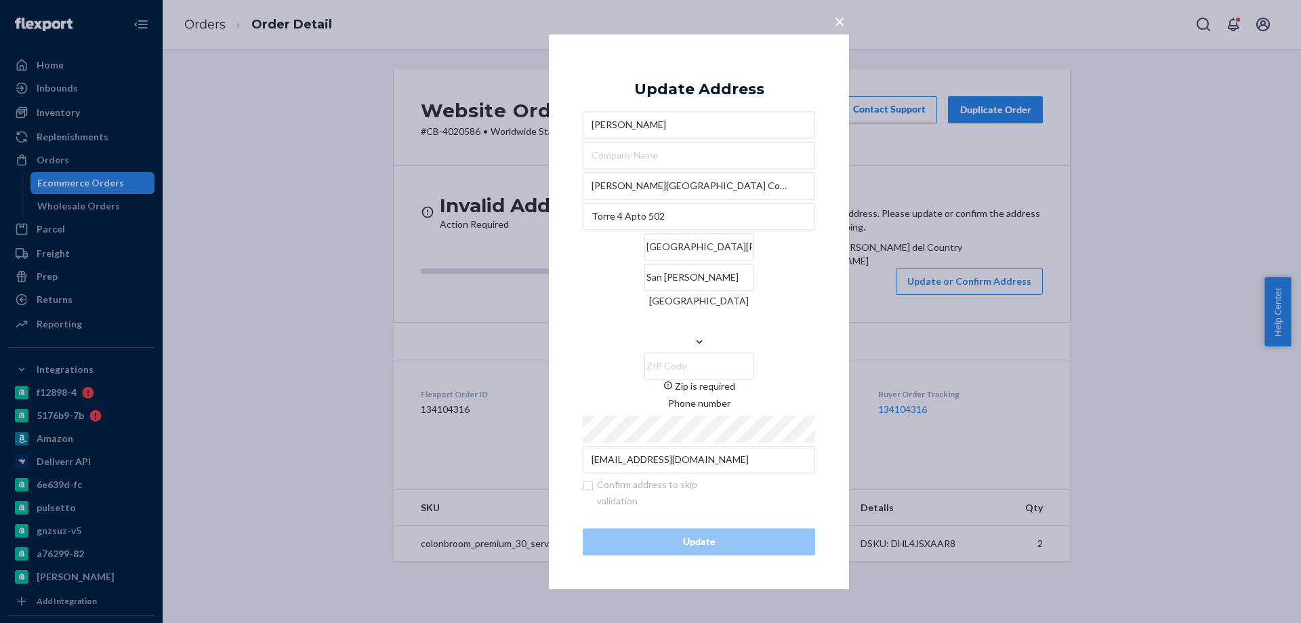
drag, startPoint x: 508, startPoint y: 260, endPoint x: 470, endPoint y: 258, distance: 38.7
click at [505, 260] on div "× Update Address [PERSON_NAME][STREET_ADDRESS][PERSON_NAME][PERSON_NAME] Zip is…" at bounding box center [650, 311] width 1301 height 623
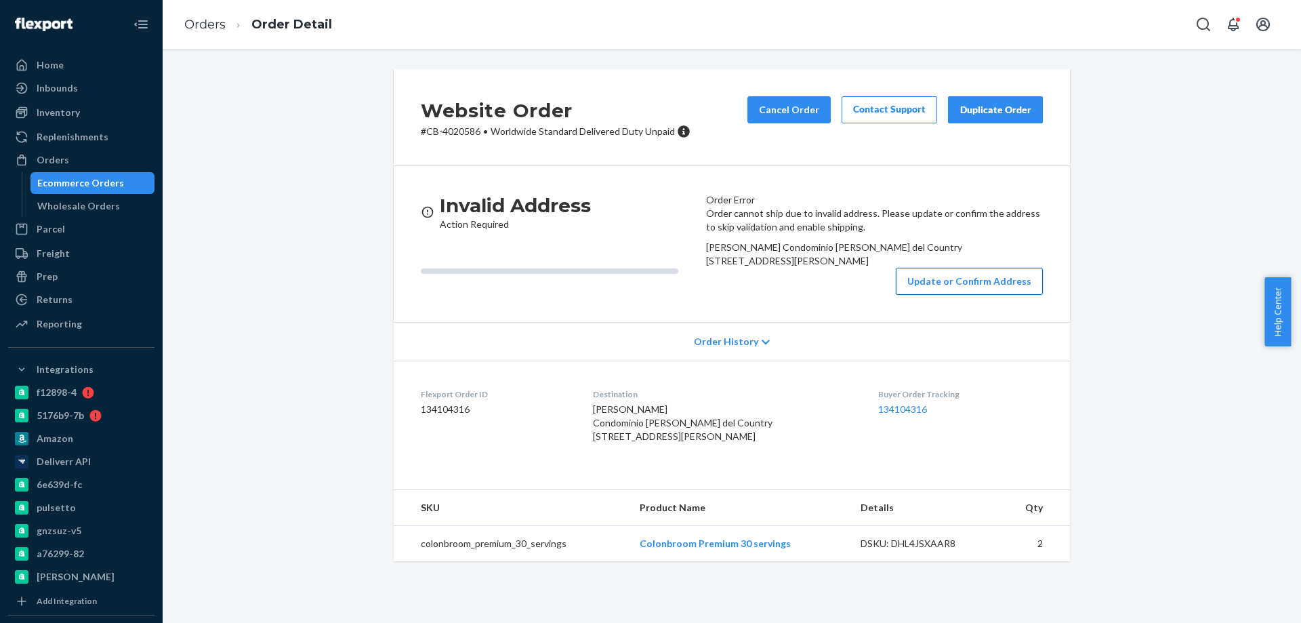
click at [926, 295] on button "Update or Confirm Address" at bounding box center [969, 281] width 147 height 27
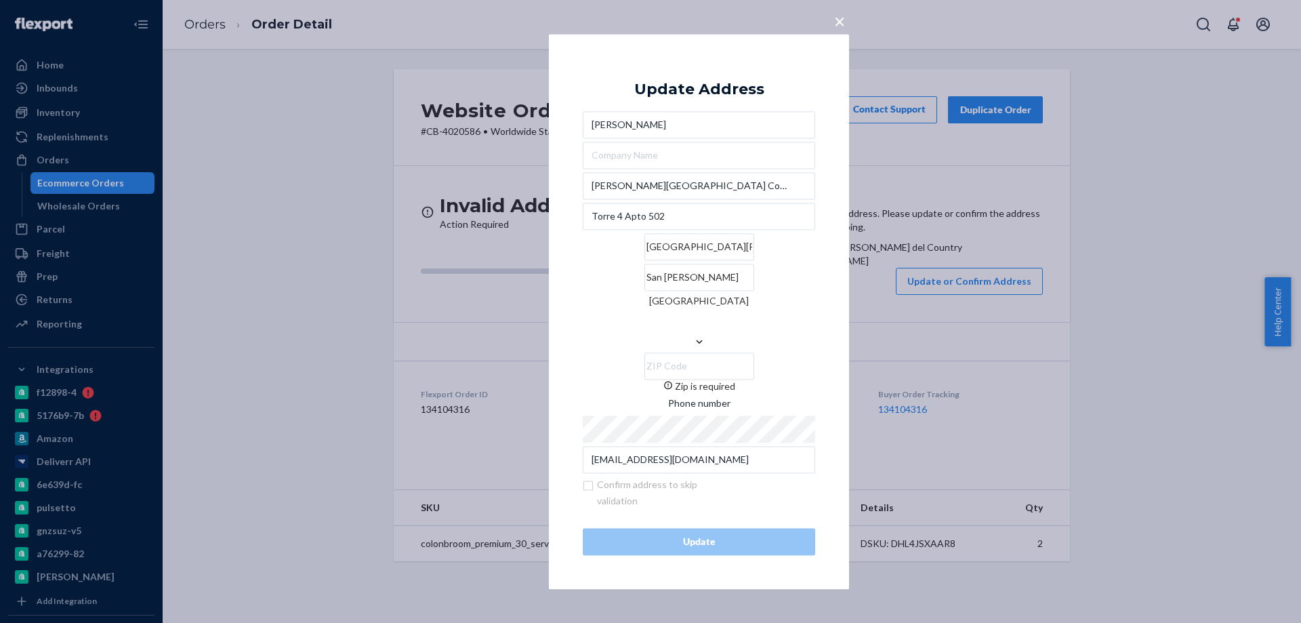
click at [646, 260] on input "[GEOGRAPHIC_DATA][PERSON_NAME]" at bounding box center [699, 246] width 110 height 27
paste input "Escazu"
type input "Escazu"
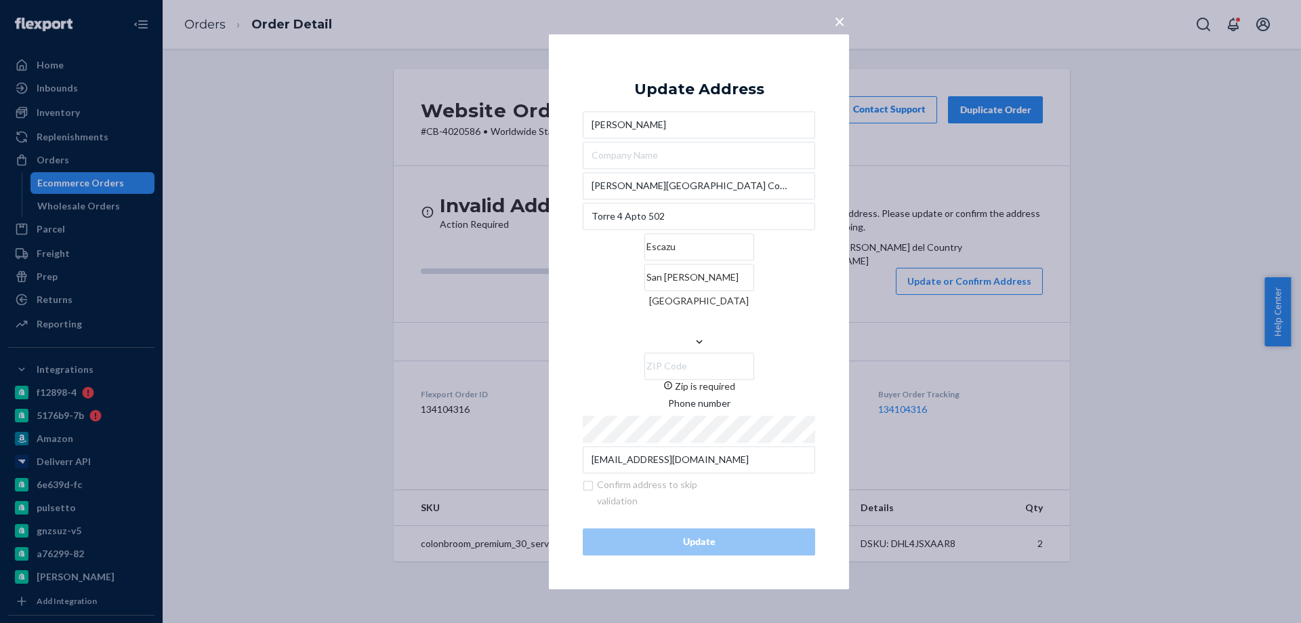
click at [795, 361] on div "[PERSON_NAME][GEOGRAPHIC_DATA] Condominium [STREET_ADDRESS][PERSON_NAME] Zip is…" at bounding box center [699, 292] width 232 height 362
click at [835, 33] on span "×" at bounding box center [839, 20] width 11 height 23
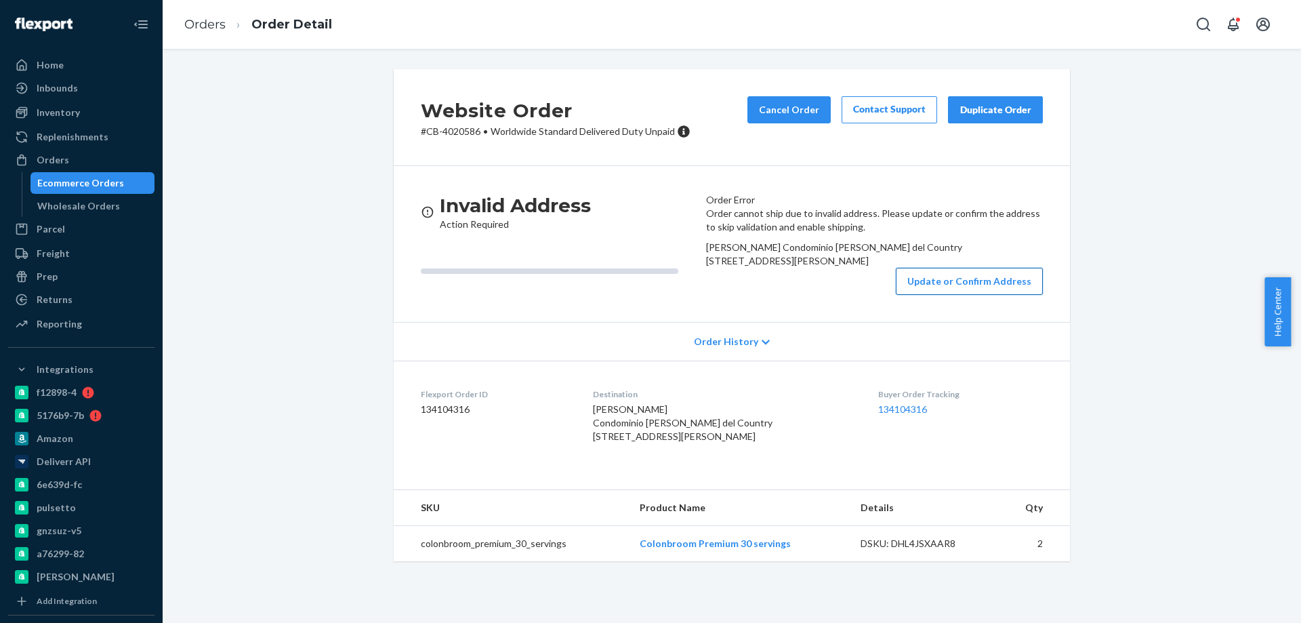
click at [910, 295] on button "Update or Confirm Address" at bounding box center [969, 281] width 147 height 27
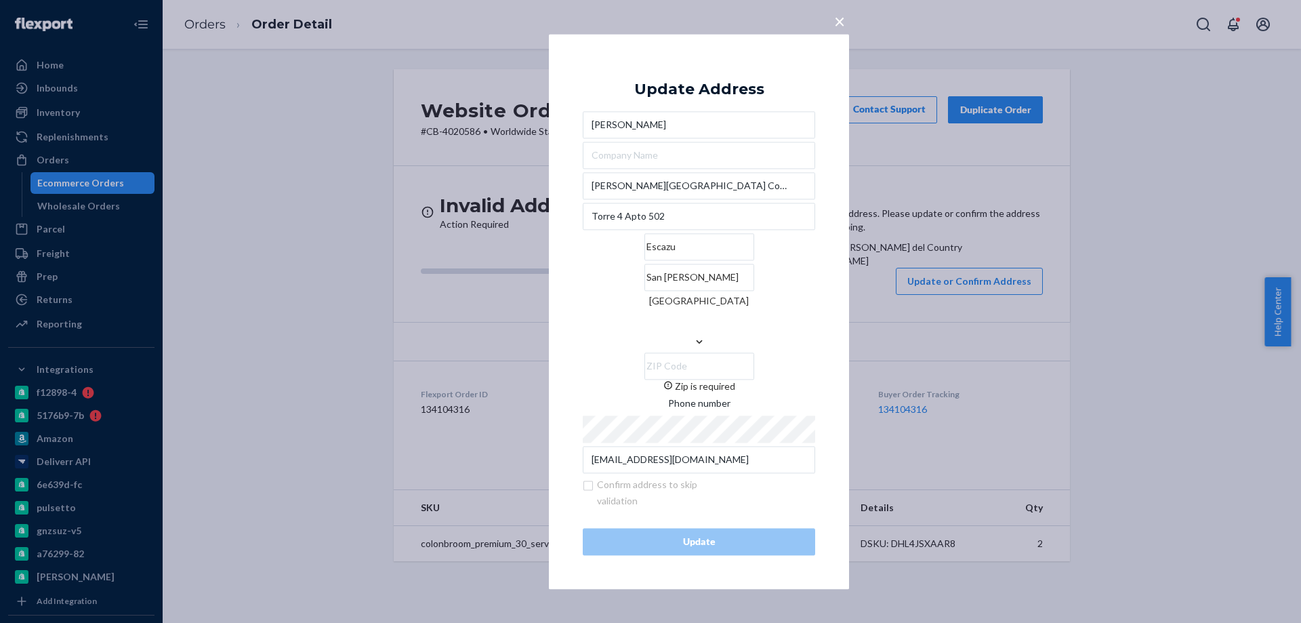
click at [754, 352] on input "Zip is required" at bounding box center [699, 365] width 110 height 27
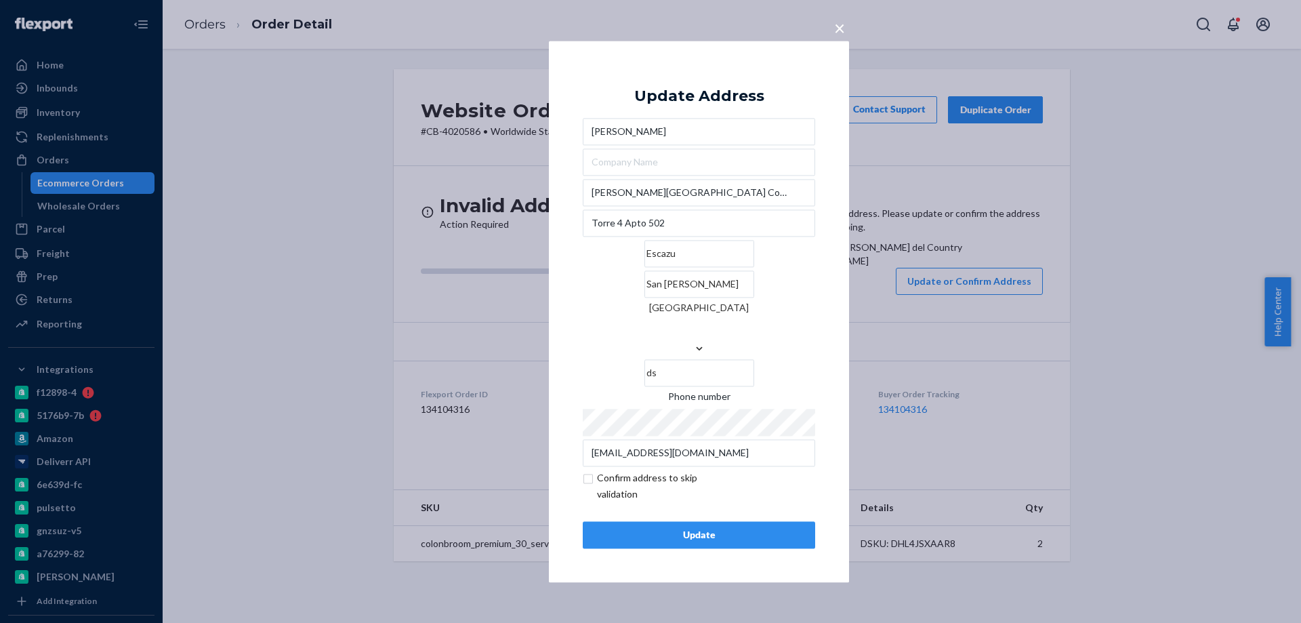
type input "d"
type input "D"
type input "[GEOGRAPHIC_DATA][PERSON_NAME]"
click at [833, 210] on div "× Update Address [PERSON_NAME][GEOGRAPHIC_DATA] Condominium [STREET_ADDRESS][PE…" at bounding box center [699, 311] width 300 height 541
click at [834, 39] on span "×" at bounding box center [839, 27] width 11 height 23
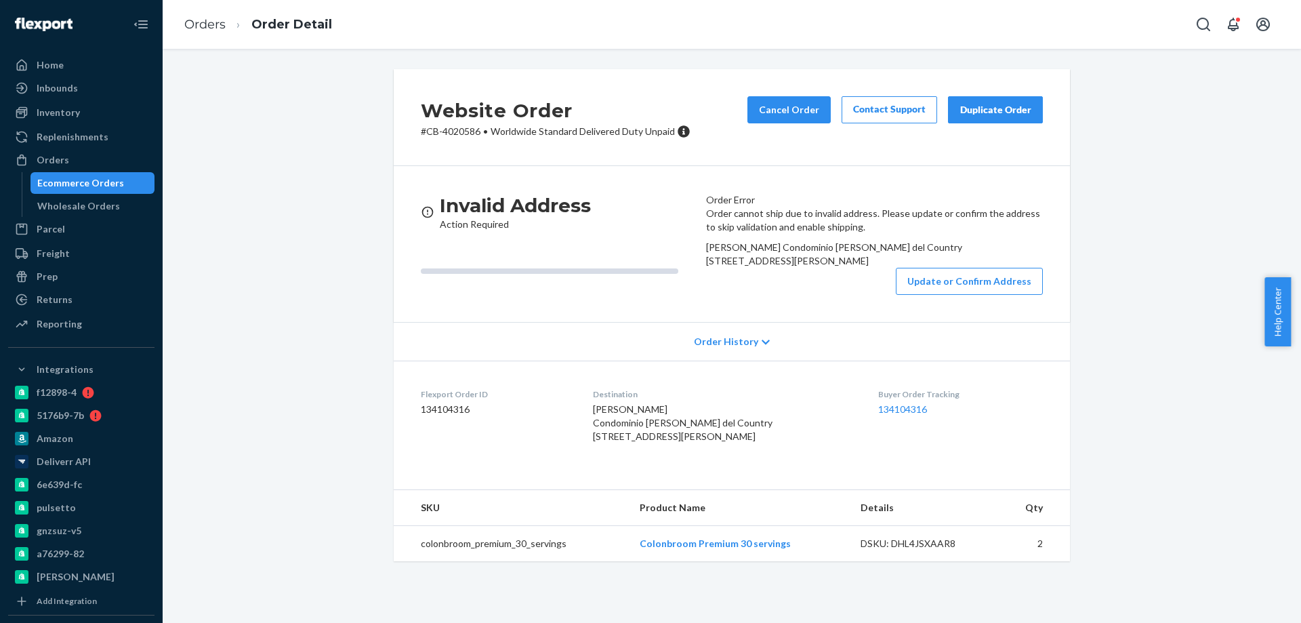
click at [112, 173] on div "Ecommerce Orders" at bounding box center [93, 182] width 122 height 19
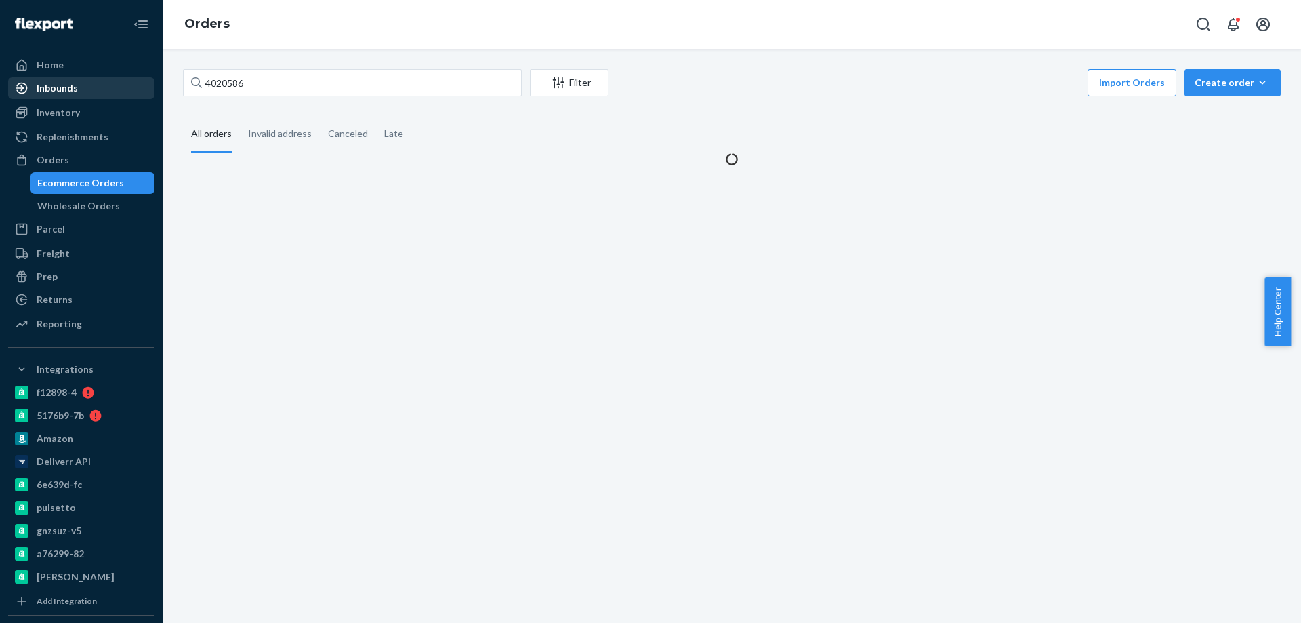
drag, startPoint x: 304, startPoint y: 61, endPoint x: 104, endPoint y: 79, distance: 200.7
click at [112, 79] on div "Home Inbounds Shipping Plans Problems Inventory Products Branded Packaging Repl…" at bounding box center [650, 311] width 1301 height 623
drag, startPoint x: 130, startPoint y: 75, endPoint x: 56, endPoint y: 63, distance: 74.9
click at [85, 69] on div "Home Inbounds Shipping Plans Problems Inventory Products Branded Packaging Repl…" at bounding box center [650, 311] width 1301 height 623
paste input "08070"
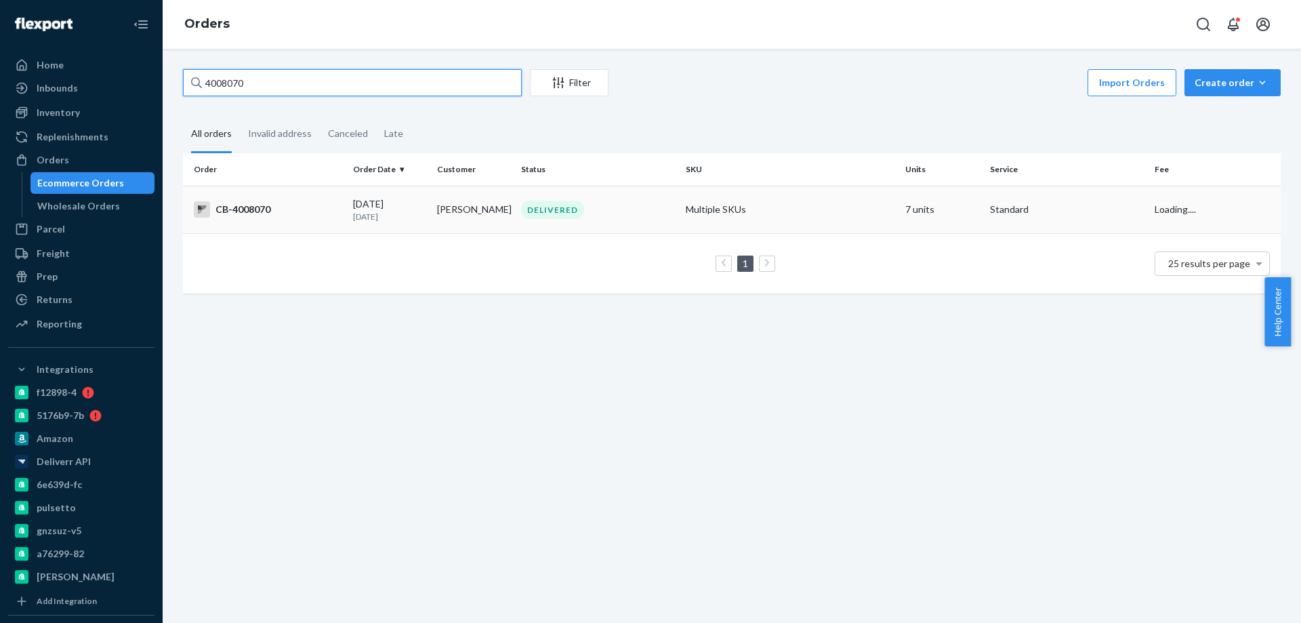
type input "4008070"
click at [428, 218] on td "[DATE] [DATE]" at bounding box center [390, 209] width 84 height 47
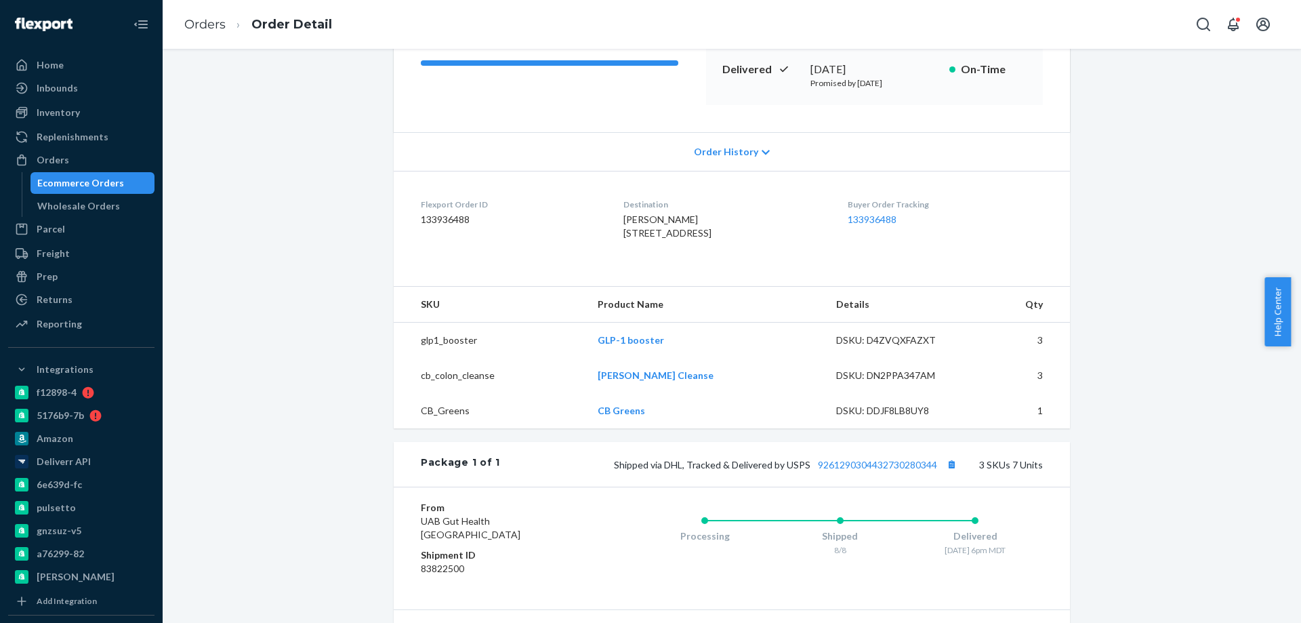
scroll to position [271, 0]
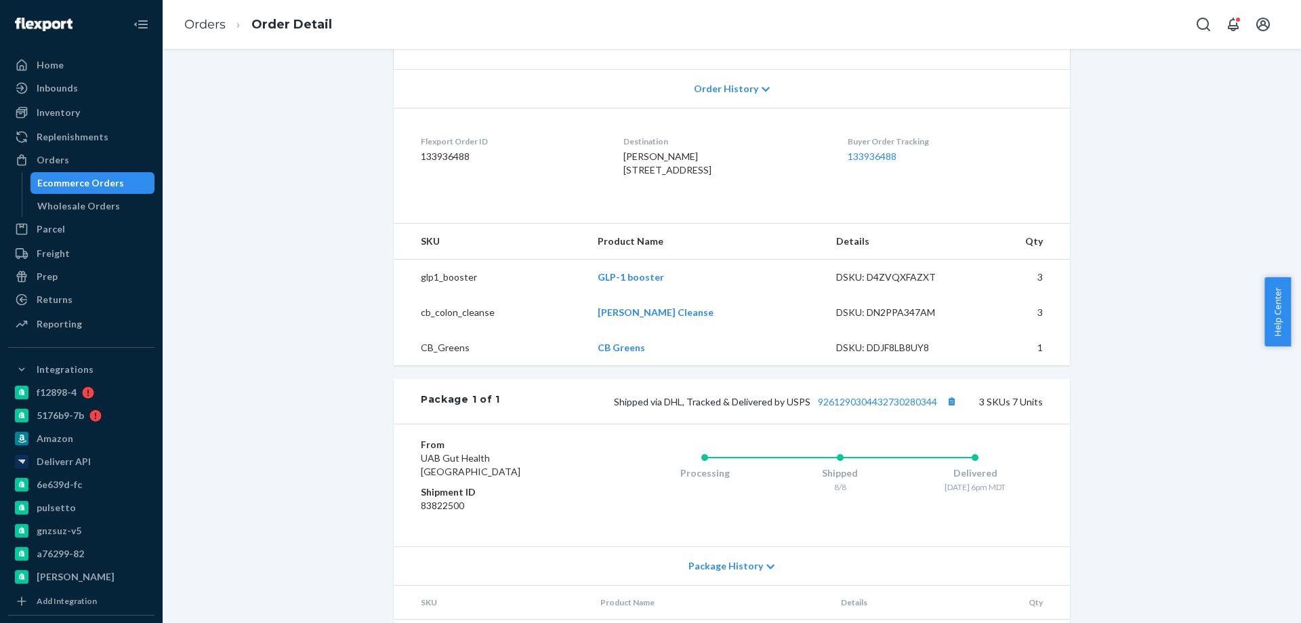
click at [116, 173] on div "Ecommerce Orders" at bounding box center [93, 182] width 122 height 19
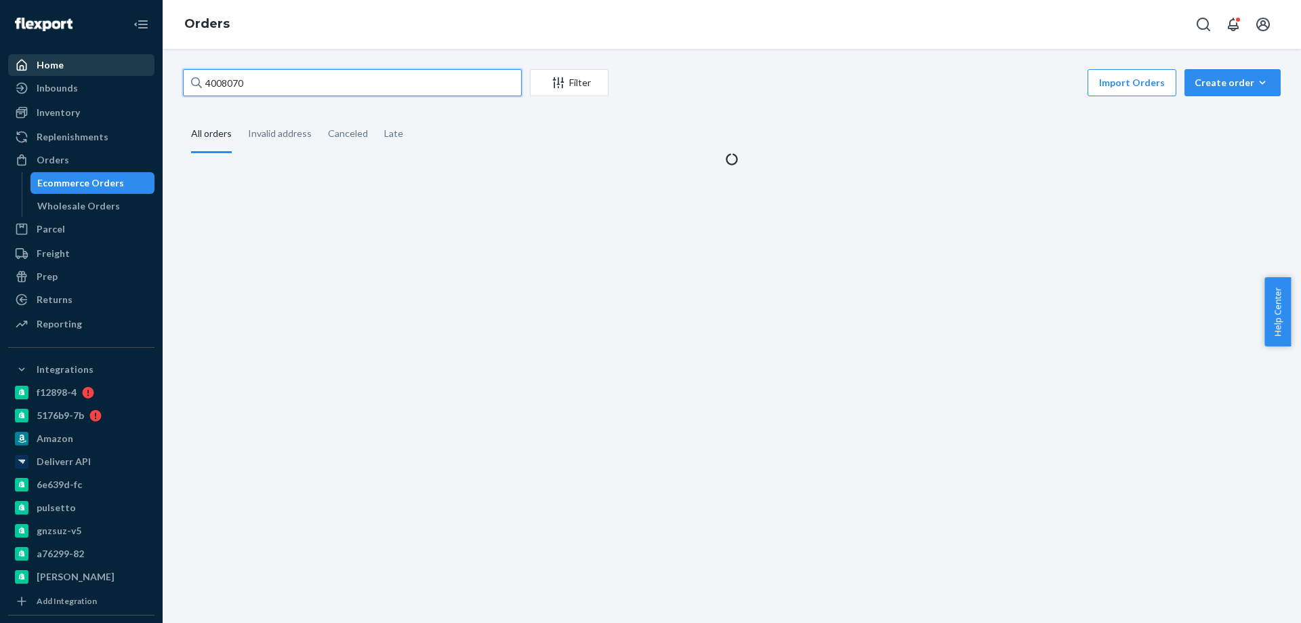
click at [153, 68] on div "Home Inbounds Shipping Plans Problems Inventory Products Branded Packaging Repl…" at bounding box center [650, 311] width 1301 height 623
paste input "11159"
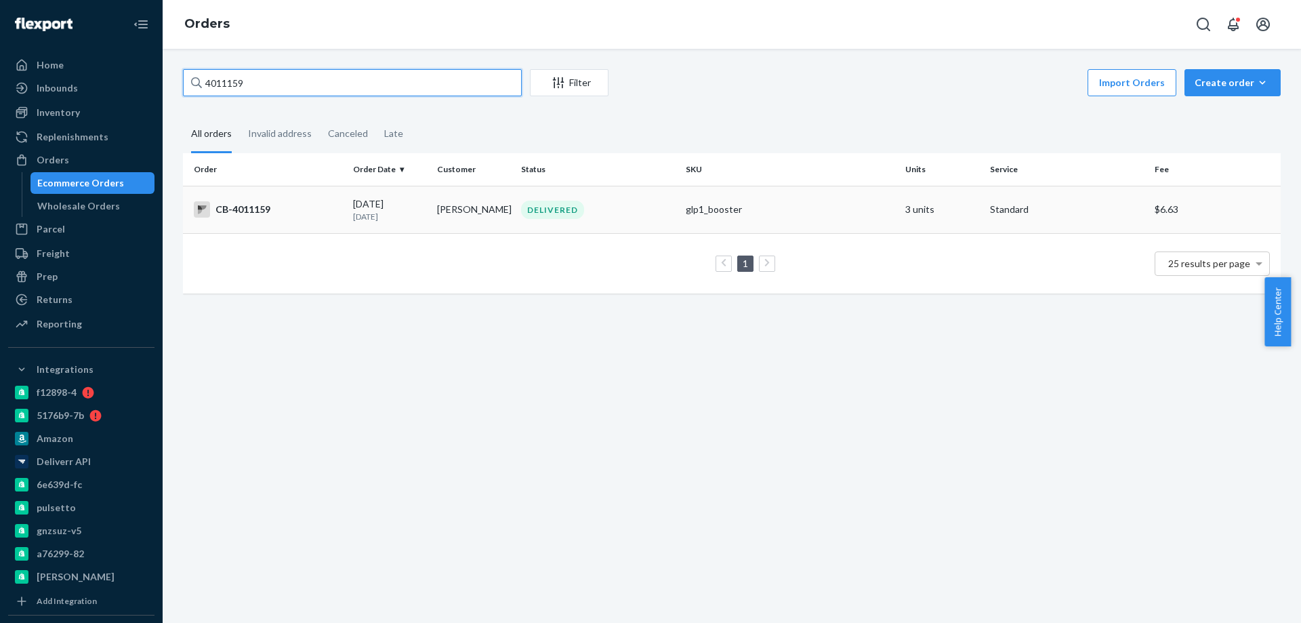
type input "4011159"
click at [409, 220] on p "[DATE]" at bounding box center [389, 217] width 73 height 12
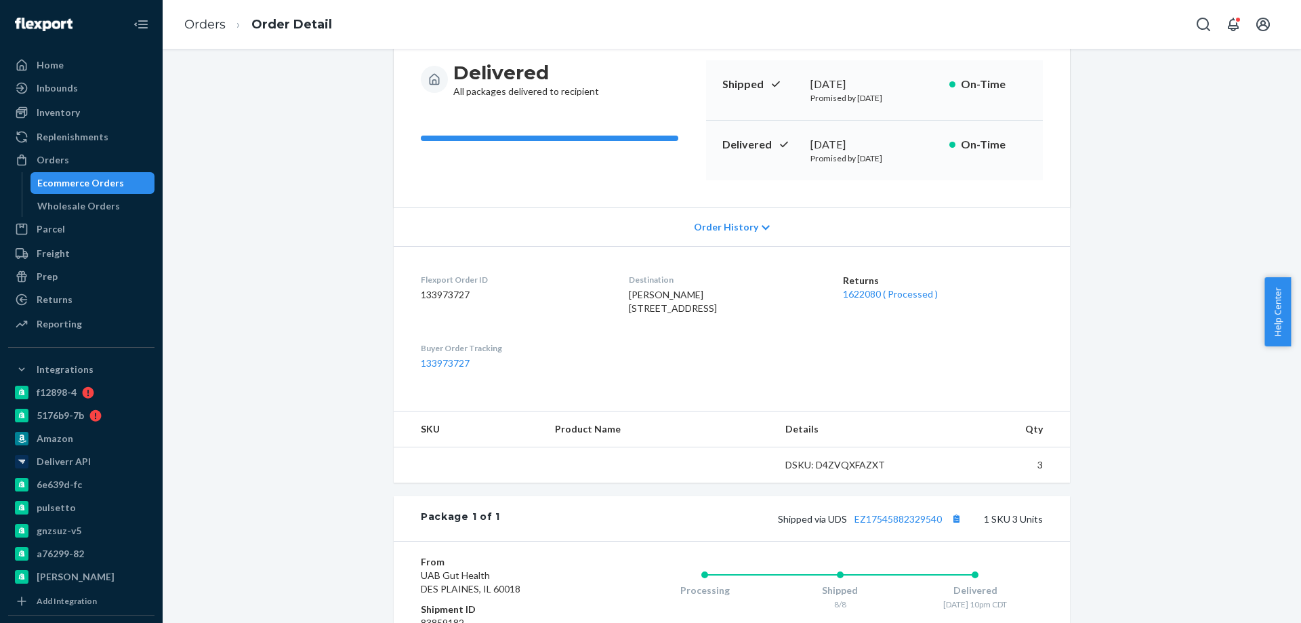
scroll to position [136, 0]
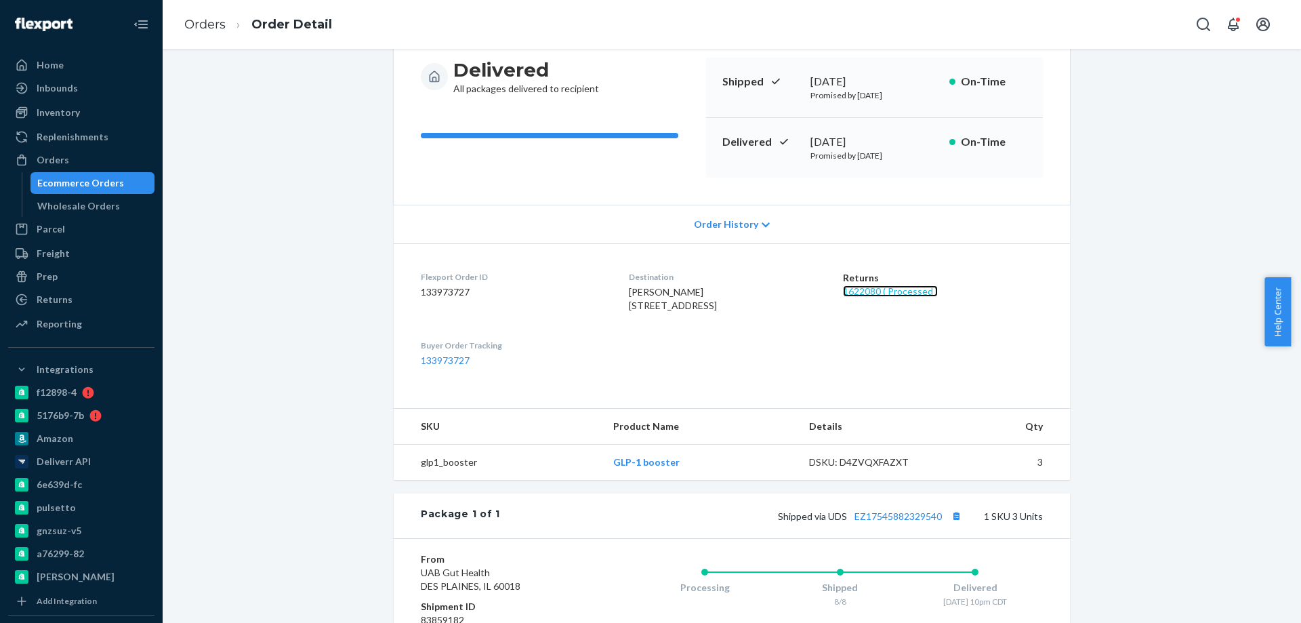
click at [907, 293] on link "1622080 ( Processed )" at bounding box center [890, 291] width 95 height 12
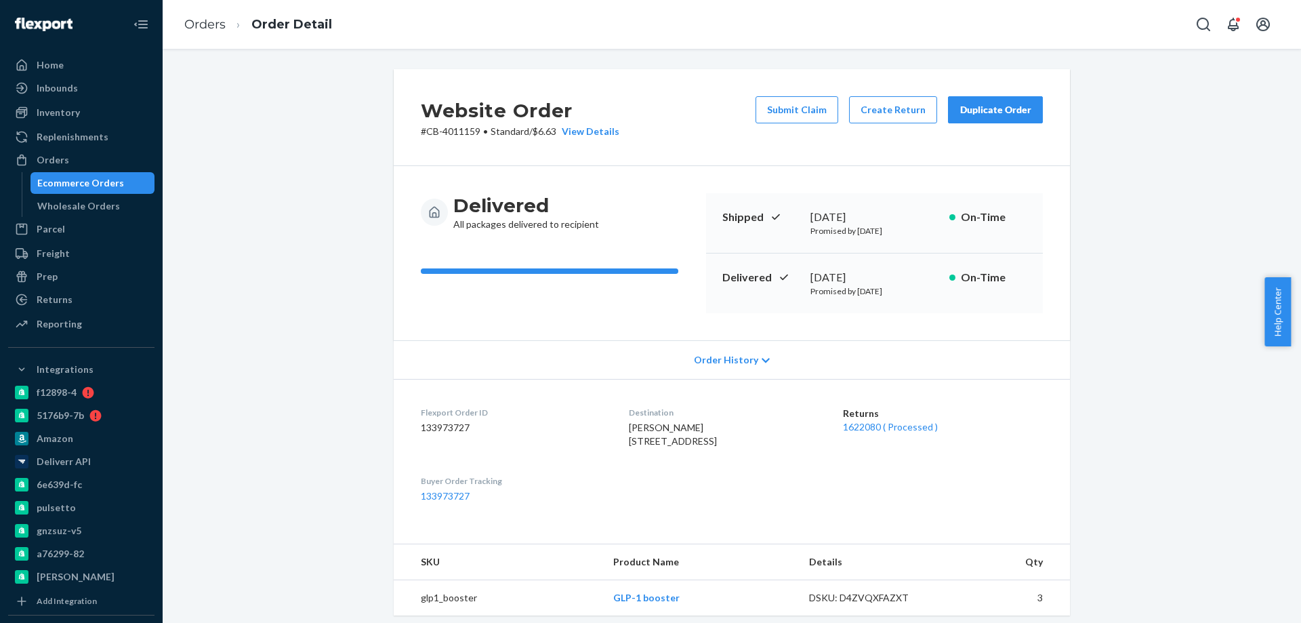
click at [87, 186] on div "Ecommerce Orders" at bounding box center [80, 183] width 87 height 14
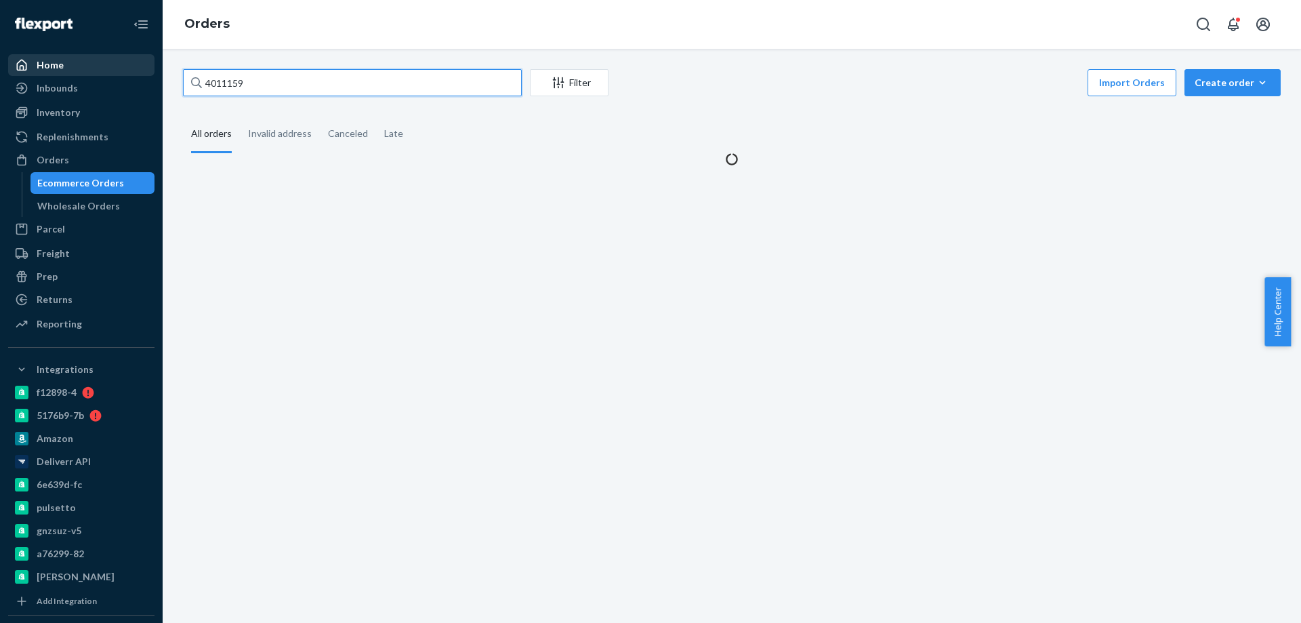
drag, startPoint x: 281, startPoint y: 80, endPoint x: 41, endPoint y: 58, distance: 240.9
click at [98, 67] on div "Home Inbounds Shipping Plans Problems Inventory Products Branded Packaging Repl…" at bounding box center [650, 311] width 1301 height 623
paste input "75322"
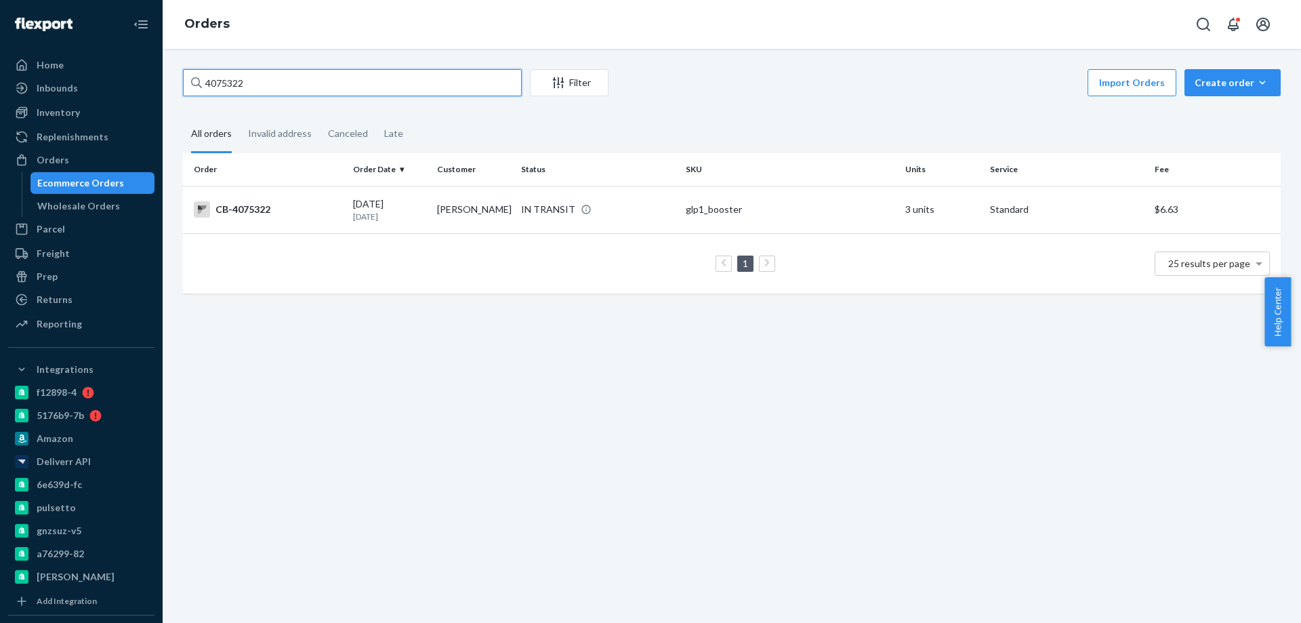
type input "4075322"
click at [484, 213] on td "[PERSON_NAME]" at bounding box center [474, 209] width 84 height 47
drag, startPoint x: 288, startPoint y: 77, endPoint x: 106, endPoint y: 70, distance: 182.4
click at [145, 76] on div "Home Inbounds Shipping Plans Problems Inventory Products Branded Packaging Repl…" at bounding box center [650, 311] width 1301 height 623
paste input "397757"
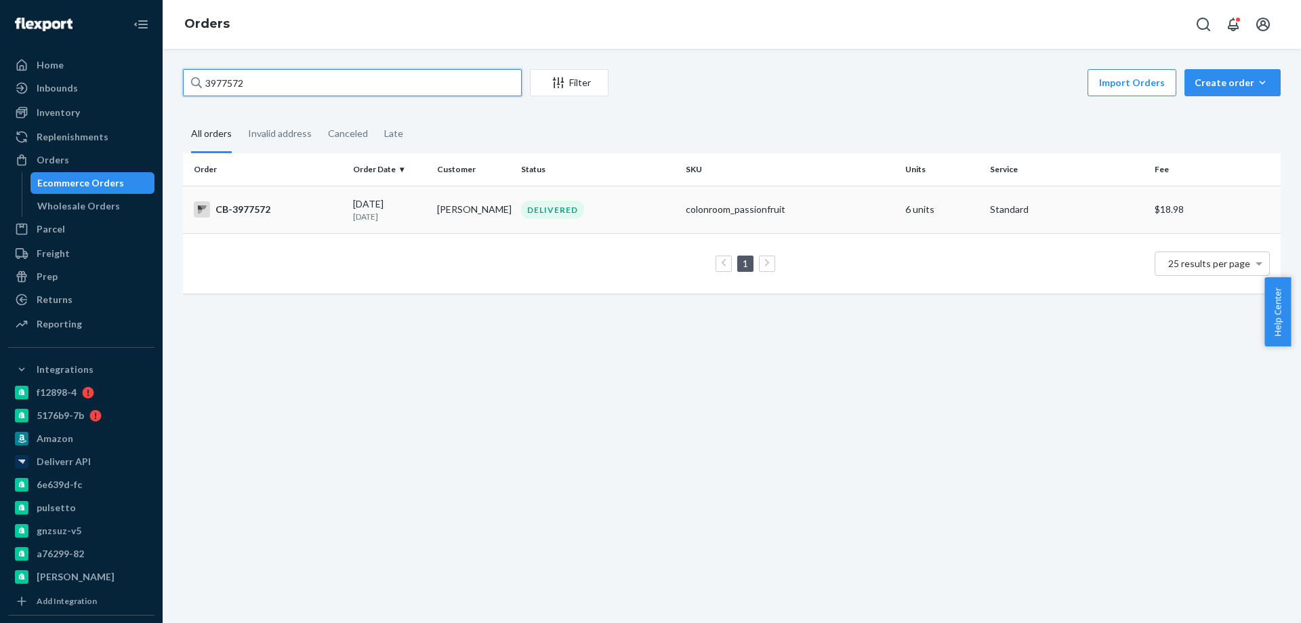
type input "3977572"
click at [441, 226] on td "[PERSON_NAME]" at bounding box center [474, 209] width 84 height 47
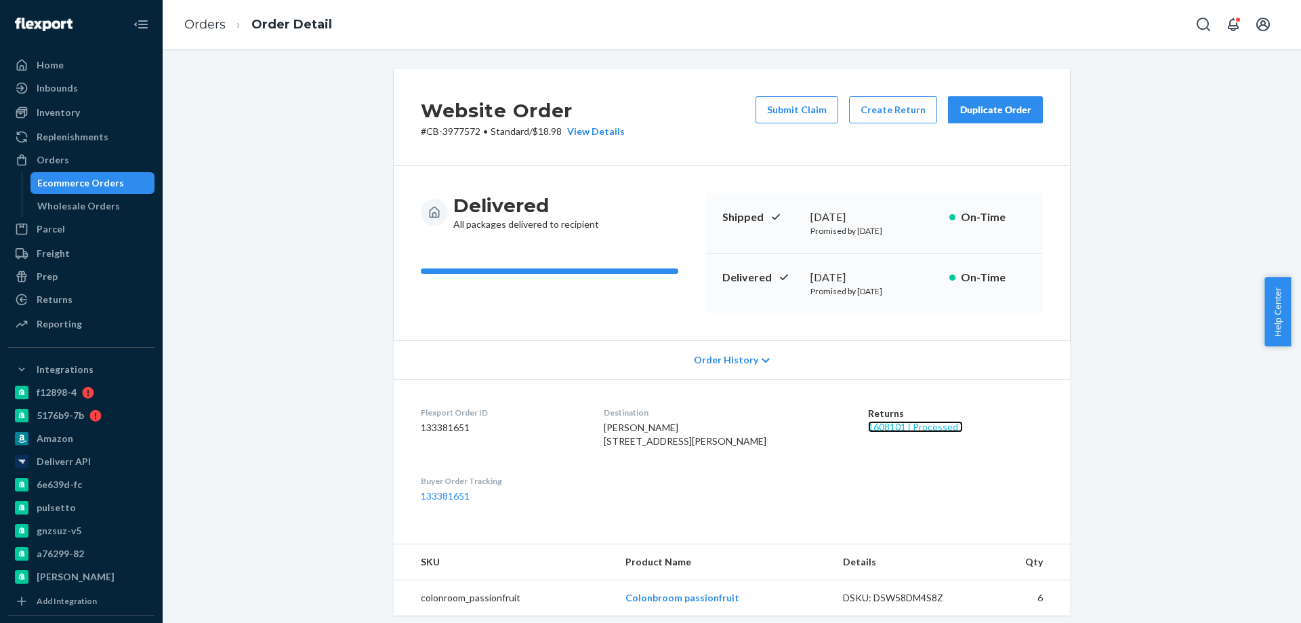
click at [868, 423] on link "1608101 ( Processed )" at bounding box center [915, 427] width 95 height 12
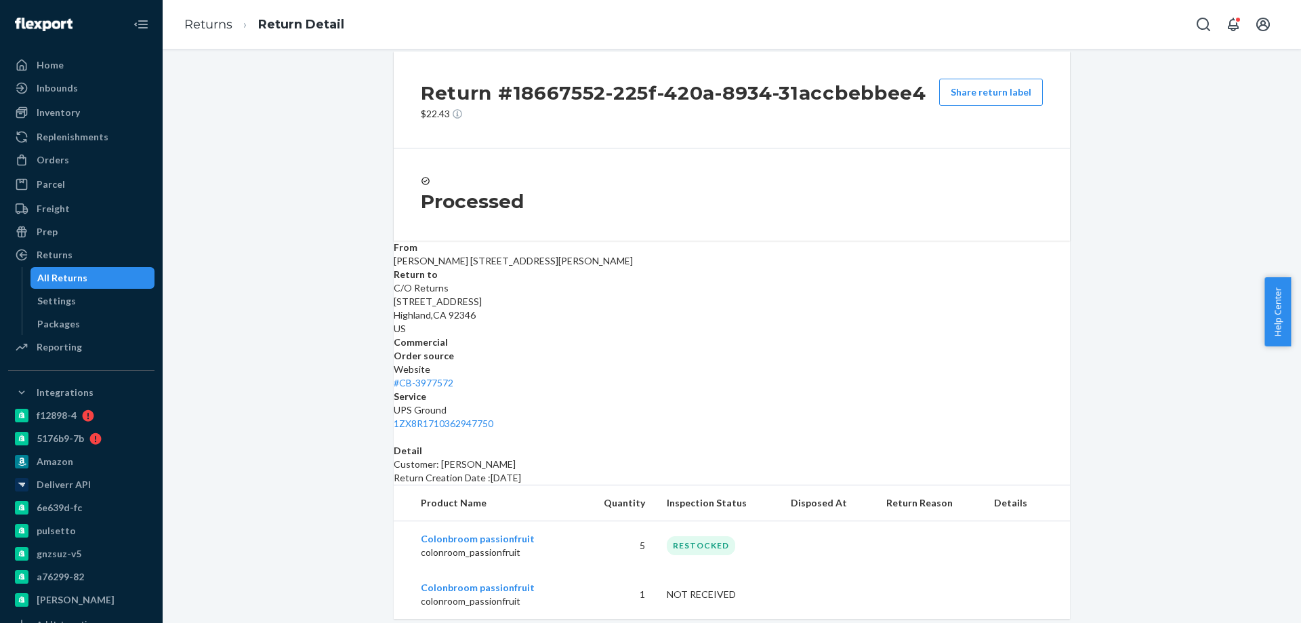
scroll to position [39, 0]
